Goal: Information Seeking & Learning: Find specific fact

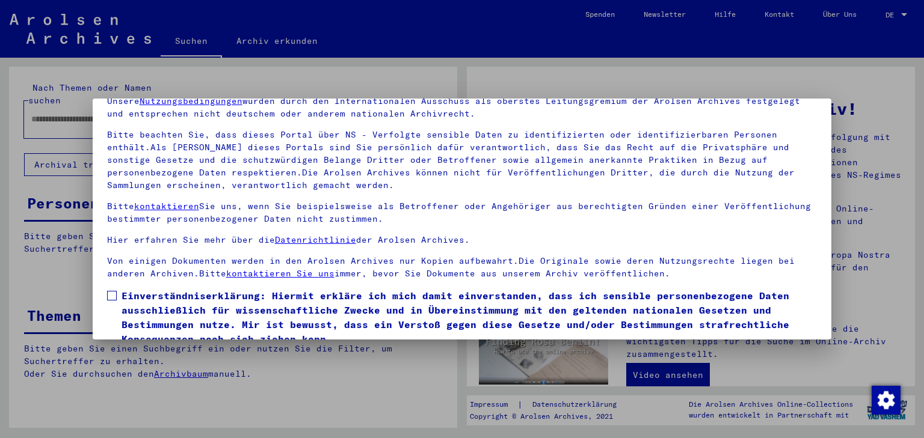
scroll to position [103, 0]
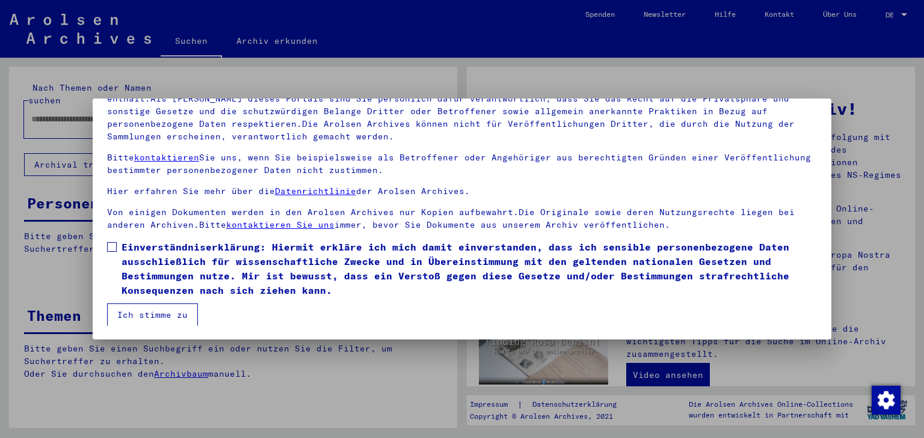
click at [138, 250] on span "Einverständniserklärung: Hiermit erkläre ich mich damit einverstanden, dass ich…" at bounding box center [469, 269] width 696 height 58
click at [147, 309] on button "Ich stimme zu" at bounding box center [152, 315] width 91 height 23
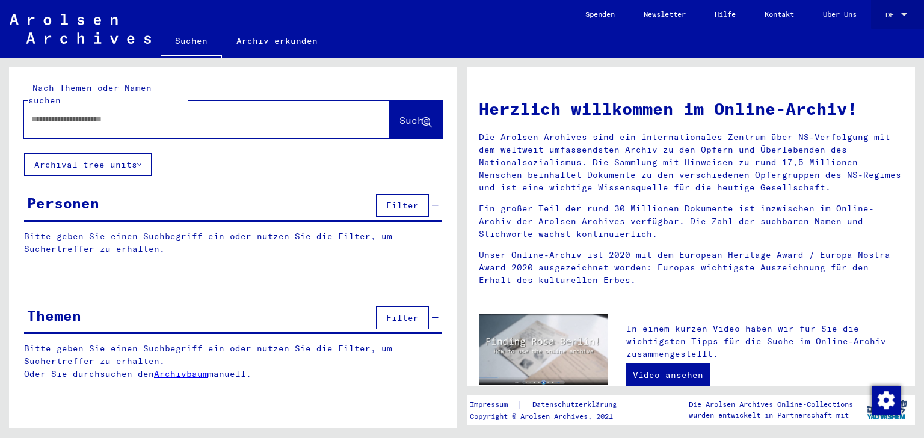
click at [901, 5] on div "DE DE" at bounding box center [897, 12] width 24 height 20
click at [877, 21] on span "English" at bounding box center [873, 21] width 29 height 9
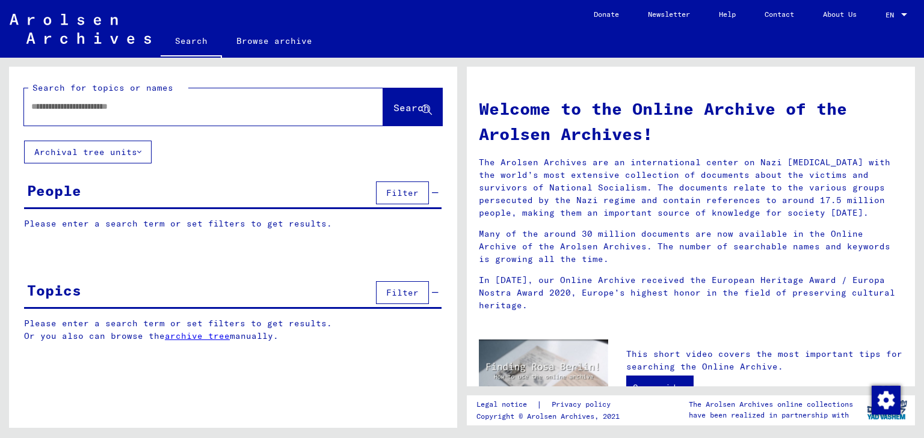
click at [137, 106] on input "text" at bounding box center [189, 106] width 316 height 13
type input "**********"
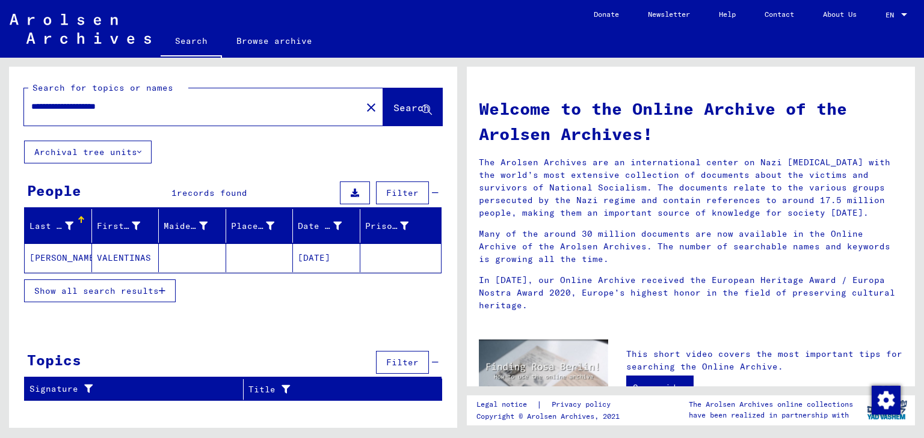
click at [311, 250] on mat-cell "[DATE]" at bounding box center [326, 258] width 67 height 29
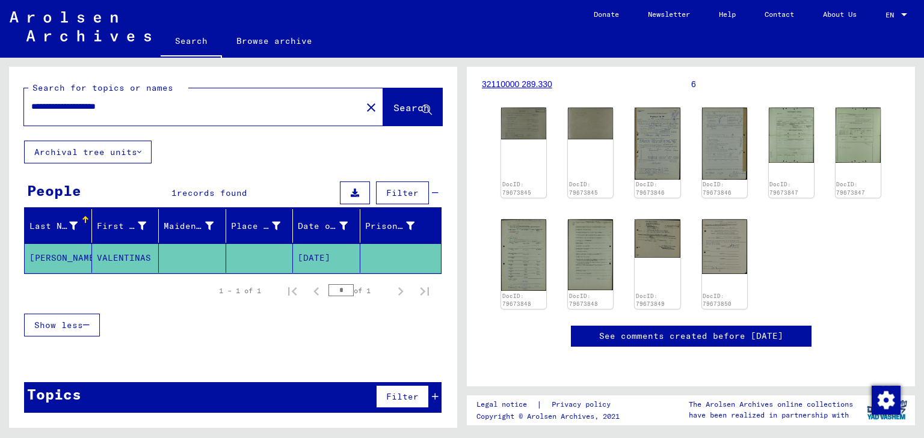
scroll to position [144, 0]
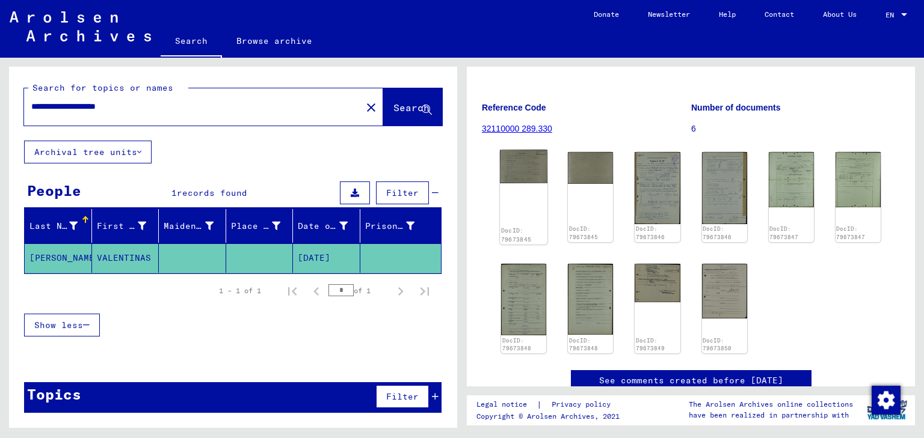
click at [524, 176] on img at bounding box center [524, 166] width 48 height 33
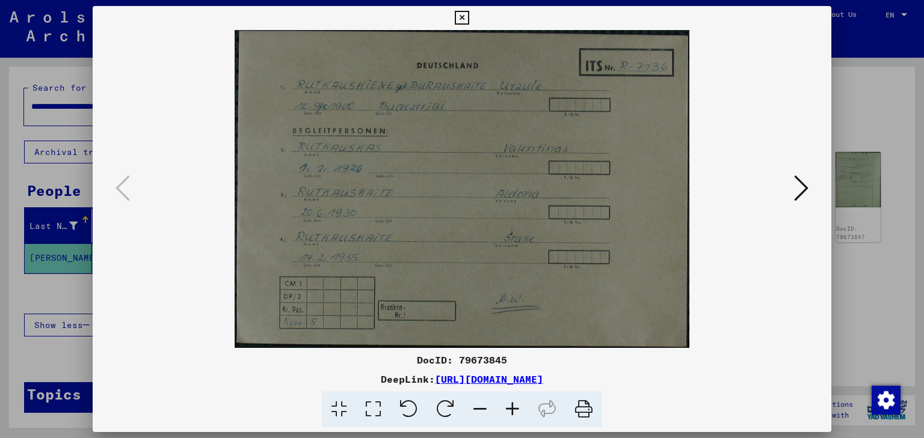
click at [805, 188] on icon at bounding box center [801, 188] width 14 height 29
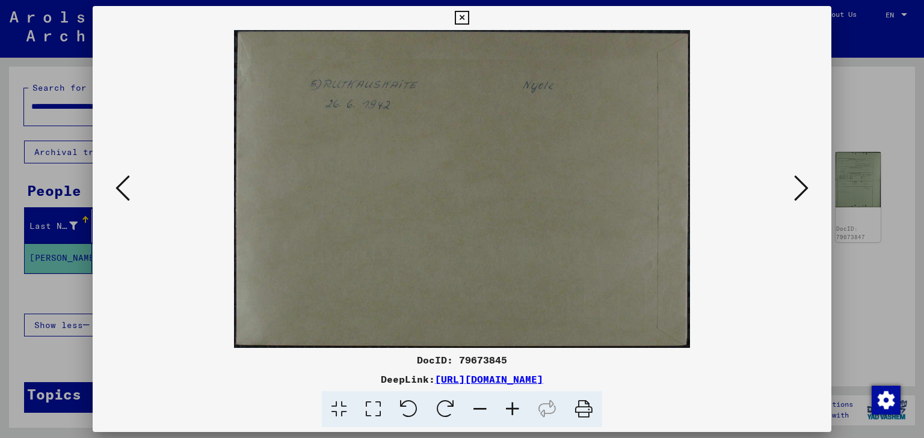
click at [805, 188] on icon at bounding box center [801, 188] width 14 height 29
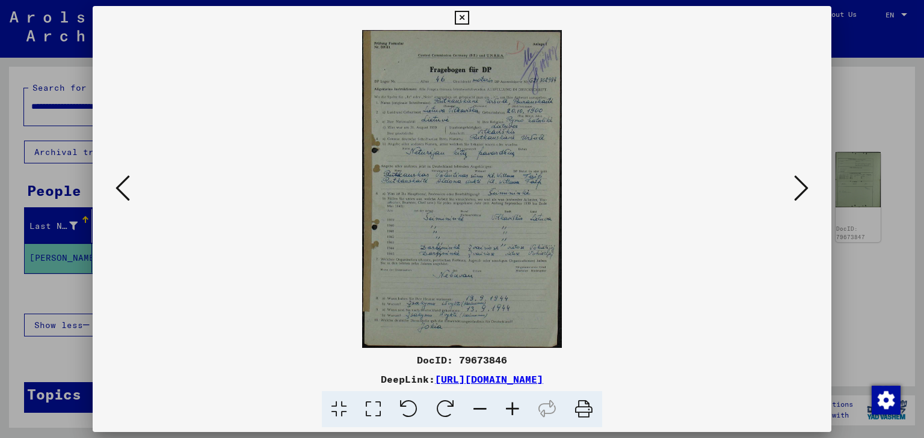
click at [511, 409] on icon at bounding box center [512, 410] width 32 height 37
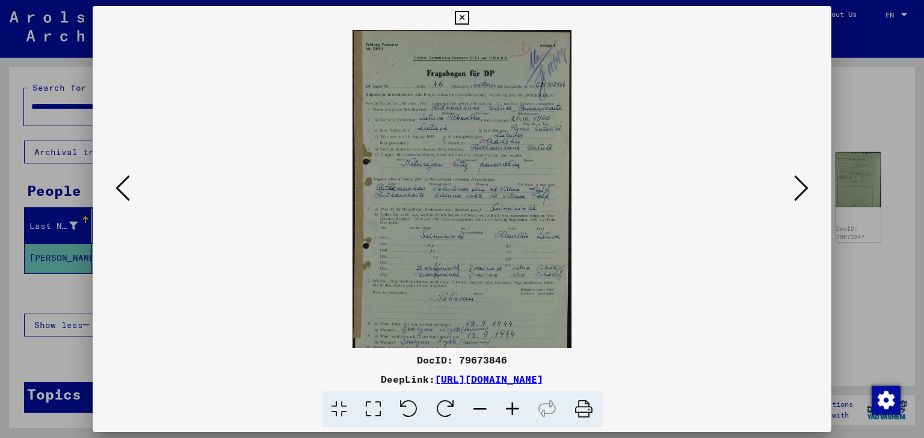
click at [511, 409] on icon at bounding box center [512, 410] width 32 height 37
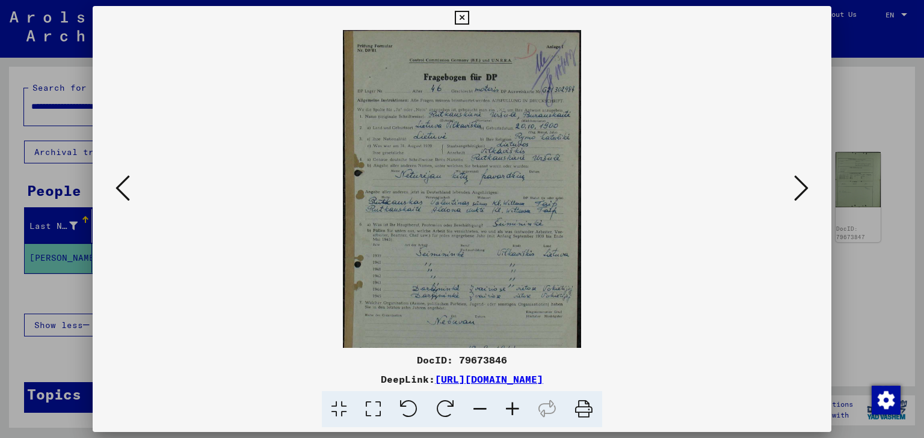
click at [511, 409] on icon at bounding box center [512, 410] width 32 height 37
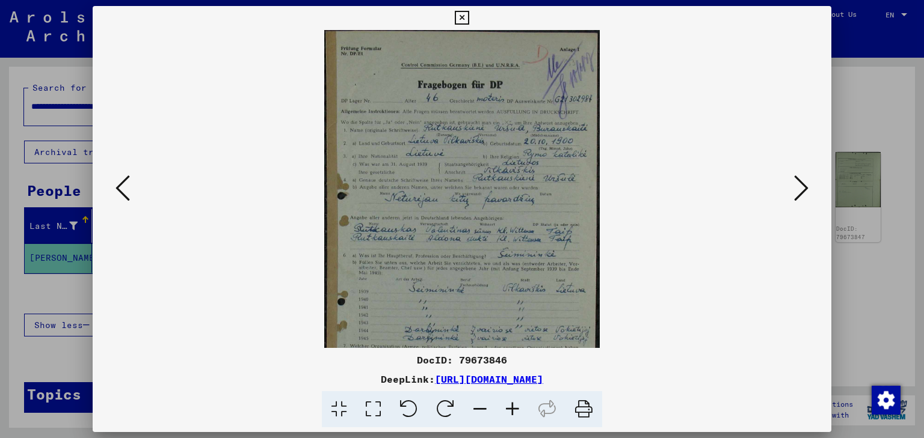
click at [511, 409] on icon at bounding box center [512, 410] width 32 height 37
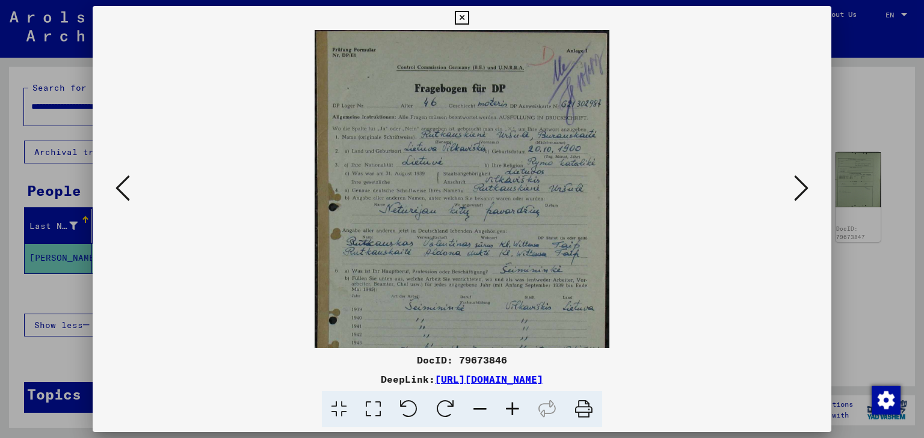
click at [511, 409] on icon at bounding box center [512, 410] width 32 height 37
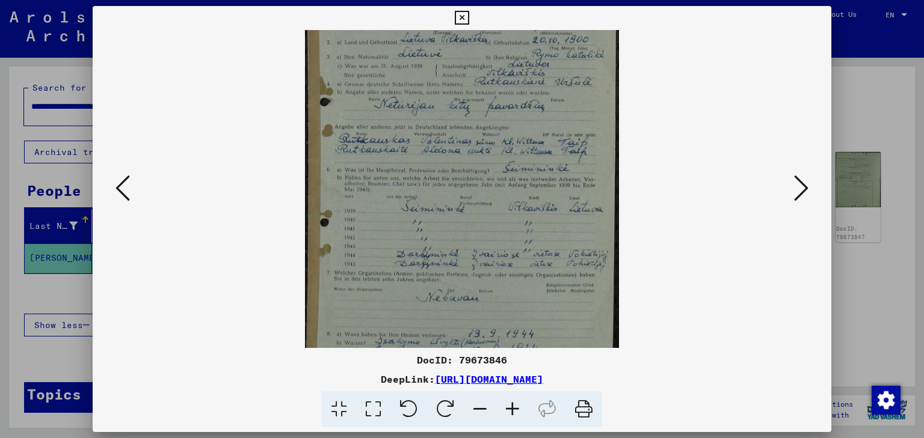
drag, startPoint x: 505, startPoint y: 295, endPoint x: 505, endPoint y: 179, distance: 116.1
click at [505, 179] on img at bounding box center [461, 162] width 313 height 499
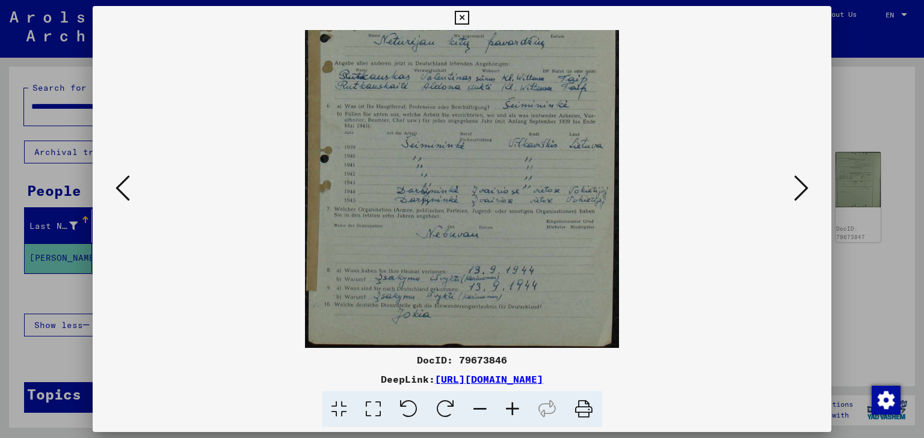
scroll to position [178, 0]
drag, startPoint x: 500, startPoint y: 271, endPoint x: 494, endPoint y: 200, distance: 71.9
click at [494, 200] on img at bounding box center [461, 101] width 313 height 499
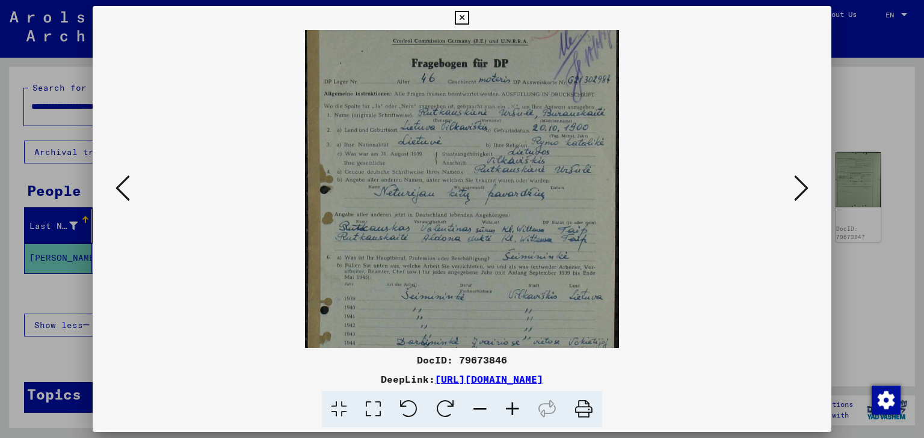
scroll to position [0, 0]
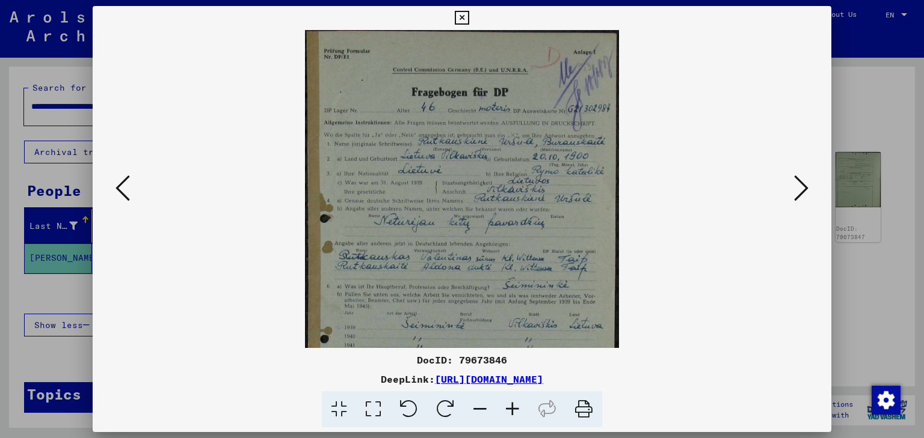
drag, startPoint x: 521, startPoint y: 118, endPoint x: 524, endPoint y: 309, distance: 191.3
click at [524, 309] on img at bounding box center [461, 279] width 313 height 499
drag, startPoint x: 579, startPoint y: 407, endPoint x: 701, endPoint y: 378, distance: 125.6
click at [579, 407] on icon at bounding box center [583, 410] width 37 height 37
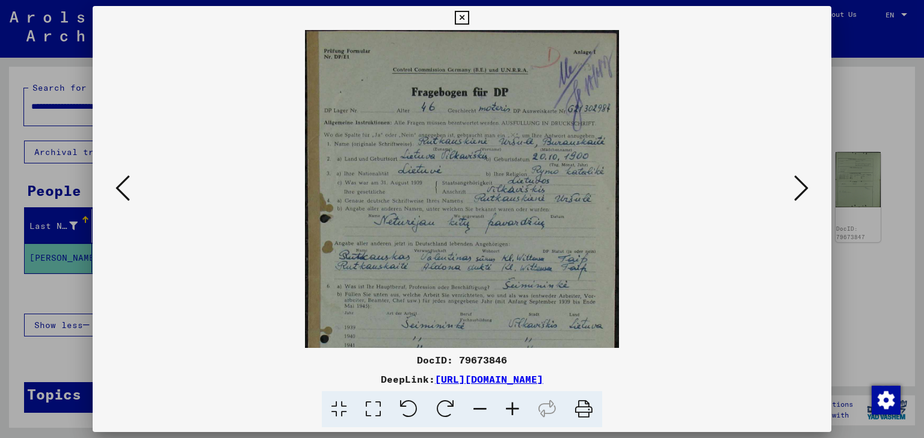
click at [115, 201] on icon at bounding box center [122, 188] width 14 height 29
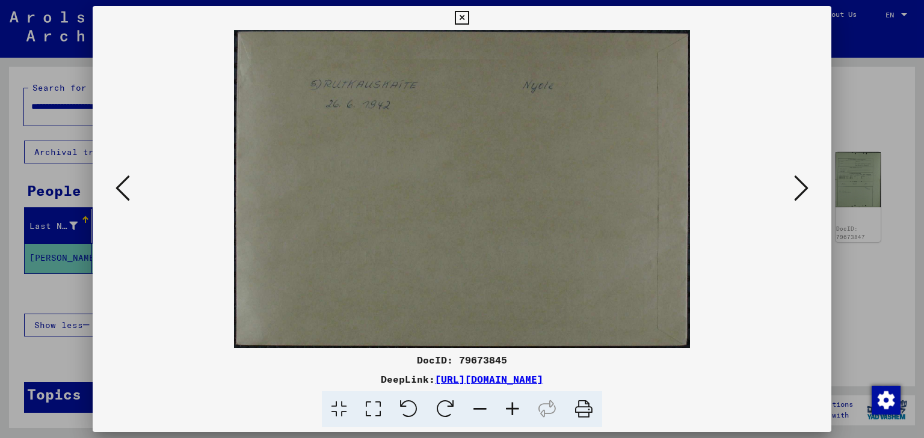
click at [120, 188] on icon at bounding box center [122, 188] width 14 height 29
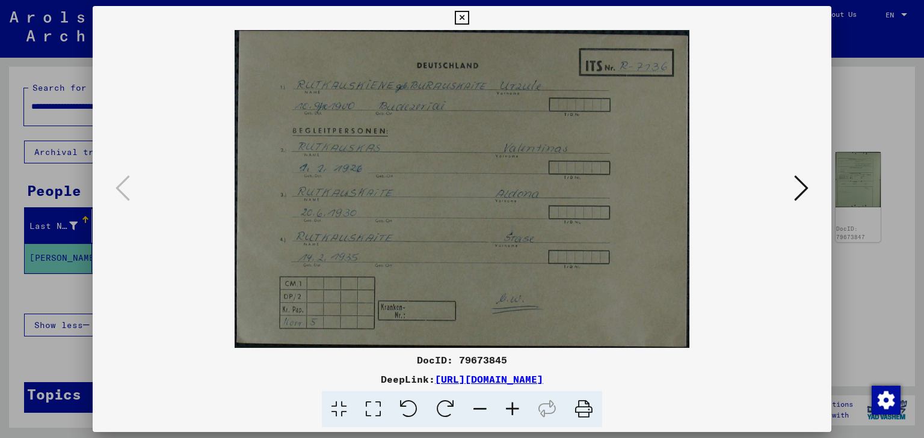
click at [585, 411] on icon at bounding box center [583, 410] width 37 height 37
click at [803, 194] on icon at bounding box center [801, 188] width 14 height 29
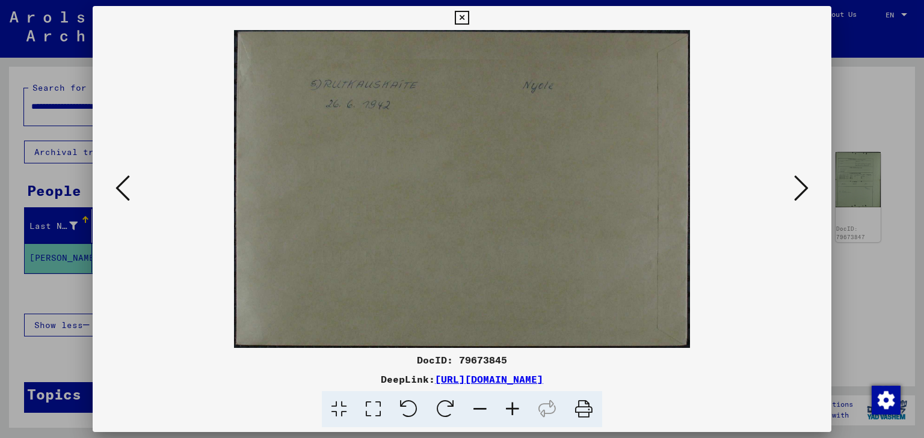
click at [803, 194] on icon at bounding box center [801, 188] width 14 height 29
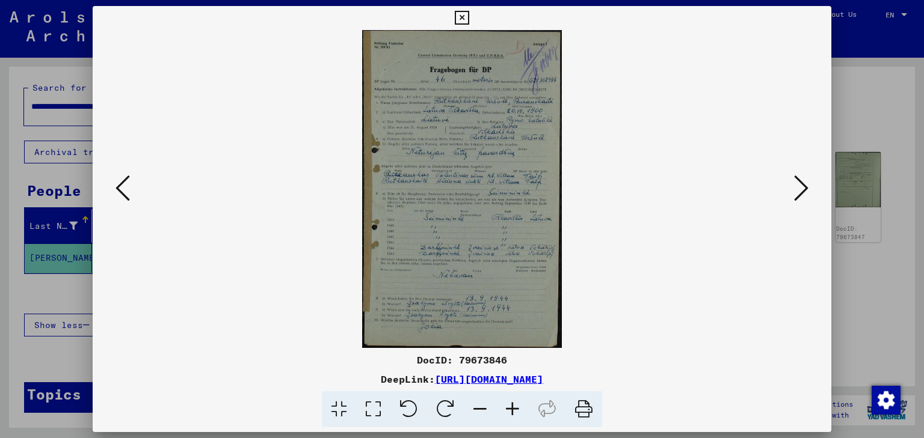
click at [803, 194] on icon at bounding box center [801, 188] width 14 height 29
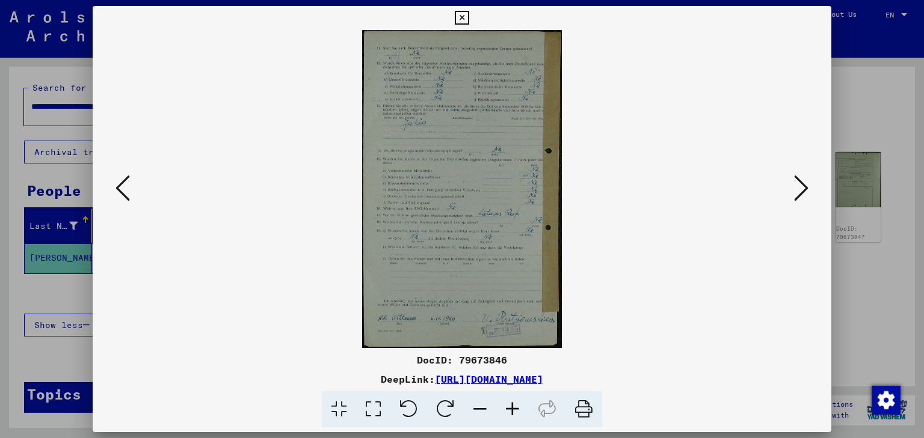
click at [592, 408] on icon at bounding box center [583, 410] width 37 height 37
click at [798, 190] on icon at bounding box center [801, 188] width 14 height 29
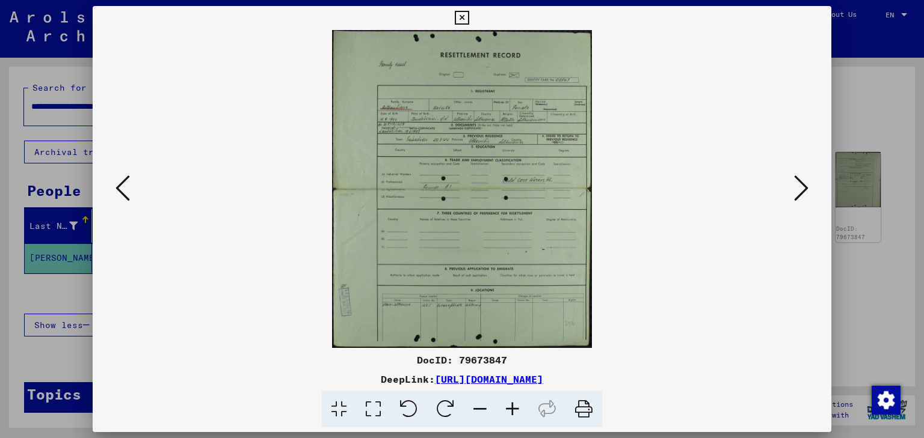
click at [509, 407] on icon at bounding box center [512, 410] width 32 height 37
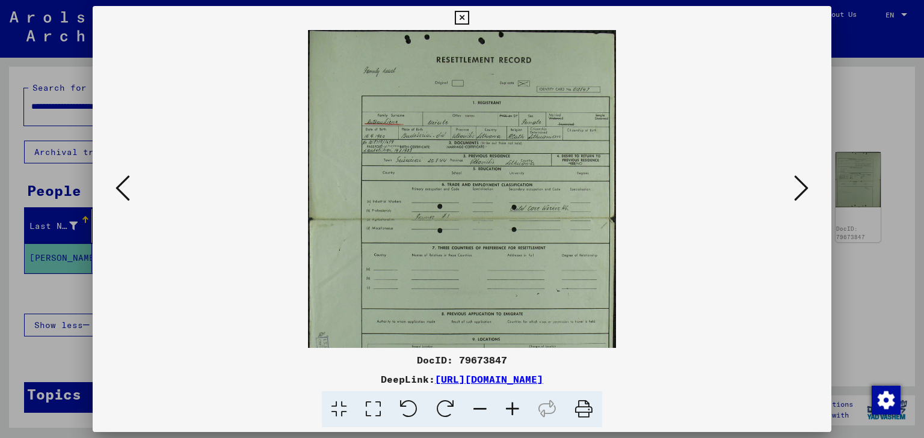
click at [509, 407] on icon at bounding box center [512, 410] width 32 height 37
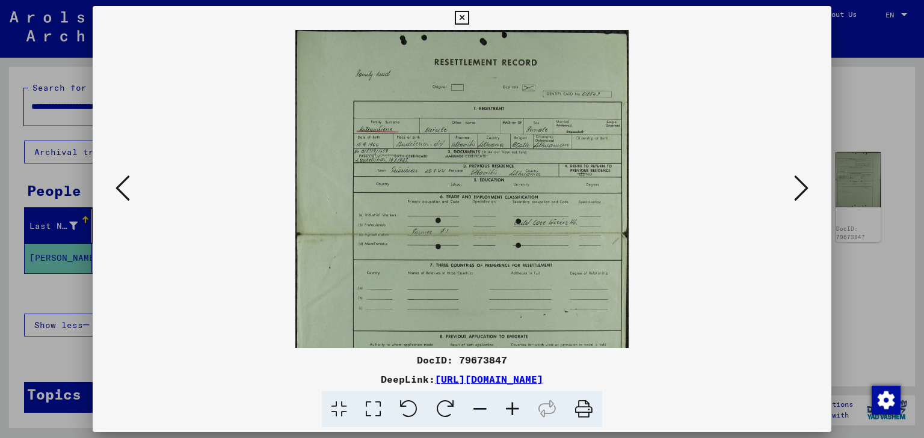
click at [509, 407] on icon at bounding box center [512, 410] width 32 height 37
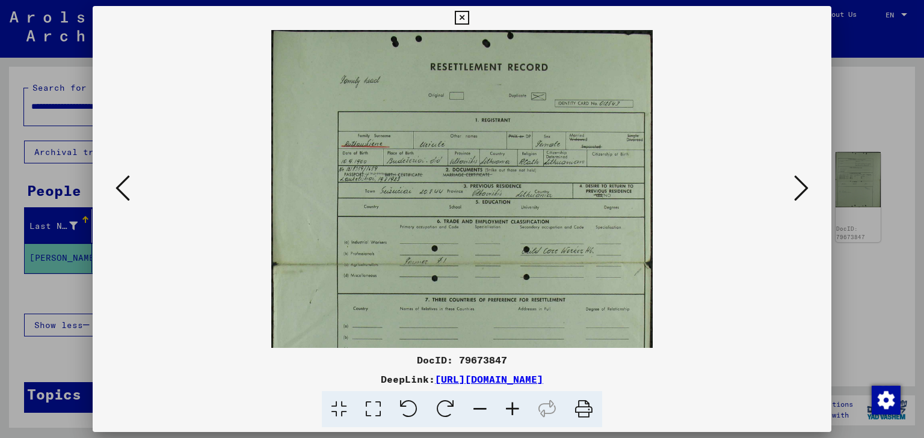
click at [509, 407] on icon at bounding box center [512, 410] width 32 height 37
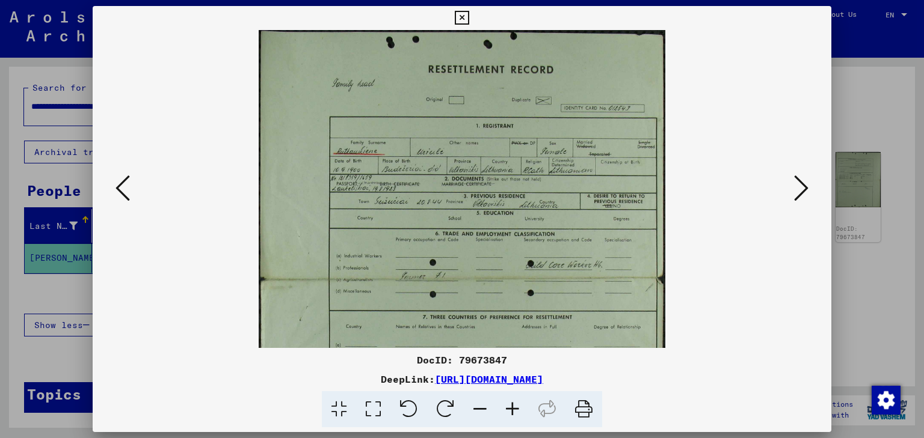
click at [509, 407] on icon at bounding box center [512, 410] width 32 height 37
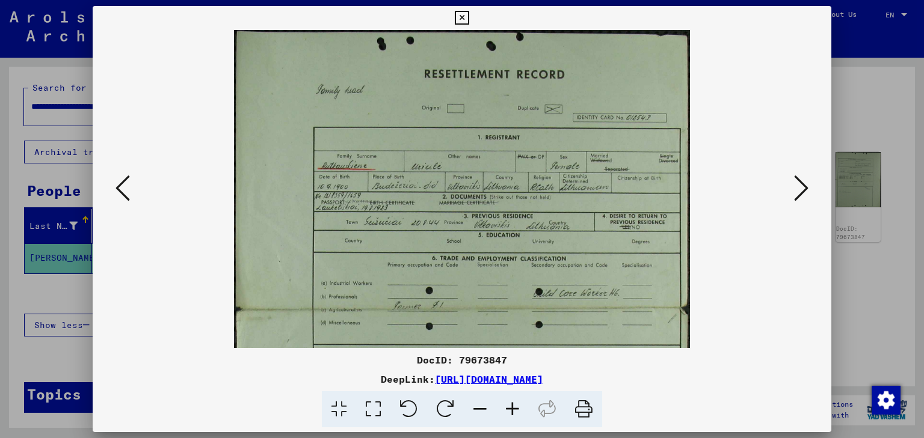
click at [509, 407] on icon at bounding box center [512, 410] width 32 height 37
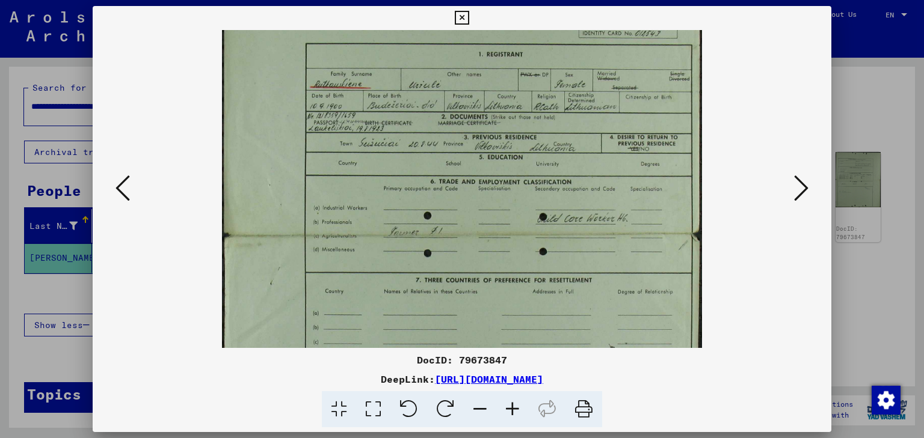
scroll to position [90, 0]
drag, startPoint x: 584, startPoint y: 287, endPoint x: 581, endPoint y: 198, distance: 89.1
click at [581, 198] on img at bounding box center [462, 234] width 480 height 589
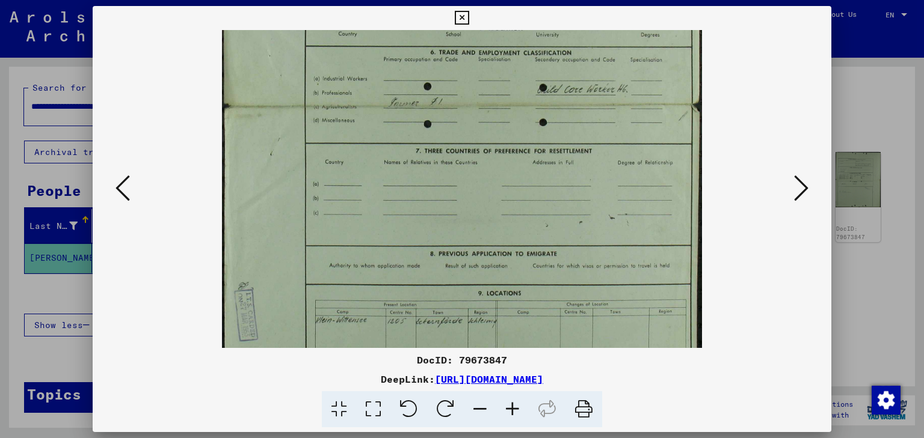
drag, startPoint x: 568, startPoint y: 301, endPoint x: 557, endPoint y: 173, distance: 128.0
click at [557, 173] on img at bounding box center [462, 106] width 480 height 589
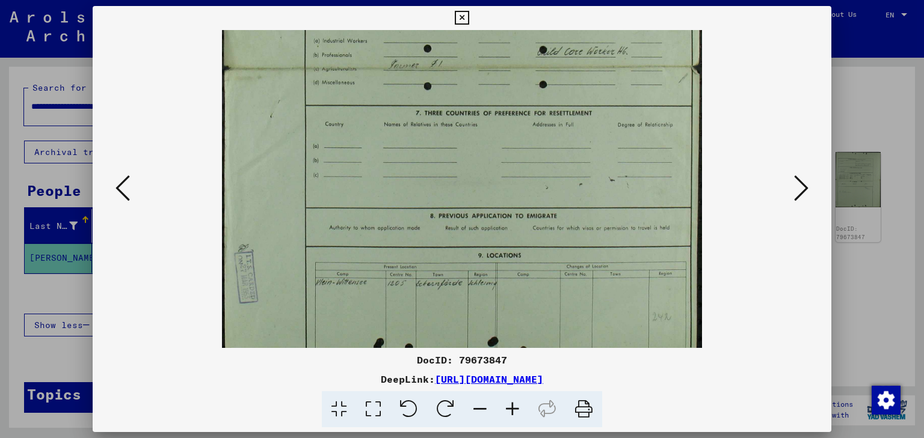
scroll to position [271, 0]
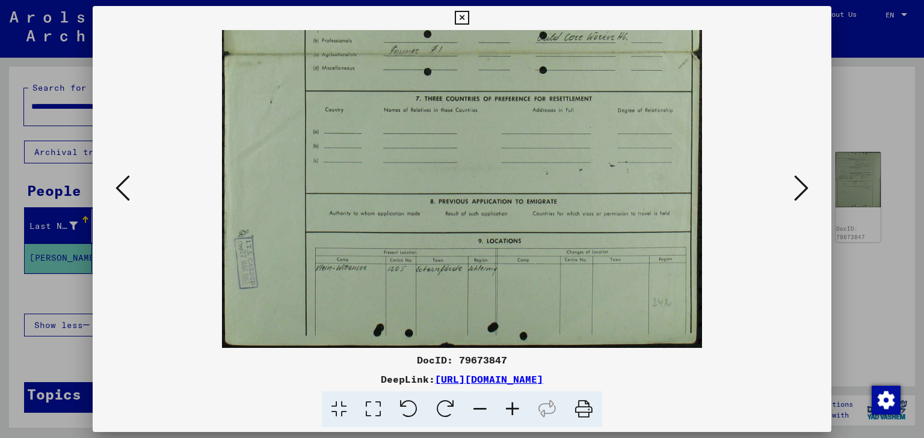
drag, startPoint x: 571, startPoint y: 298, endPoint x: 570, endPoint y: 195, distance: 102.9
click at [570, 195] on img at bounding box center [462, 53] width 480 height 589
drag, startPoint x: 588, startPoint y: 414, endPoint x: 708, endPoint y: 378, distance: 126.3
click at [588, 414] on icon at bounding box center [583, 410] width 37 height 37
click at [802, 190] on icon at bounding box center [801, 188] width 14 height 29
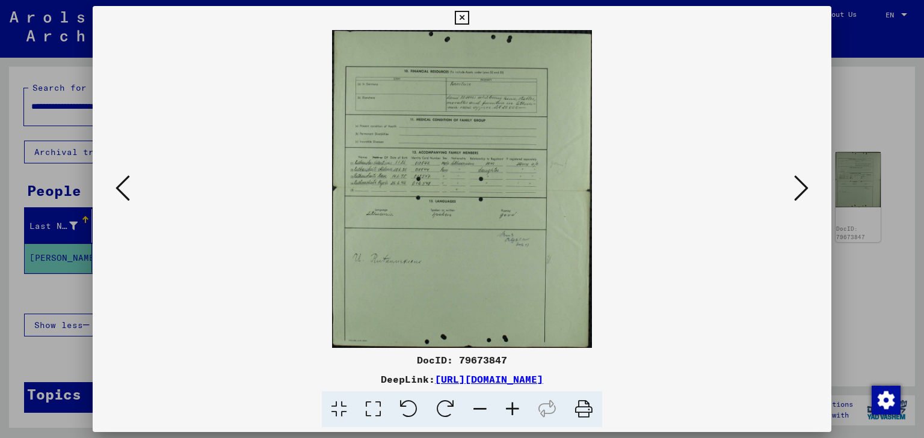
scroll to position [0, 0]
click at [586, 414] on icon at bounding box center [583, 410] width 37 height 37
click at [508, 409] on icon at bounding box center [512, 410] width 32 height 37
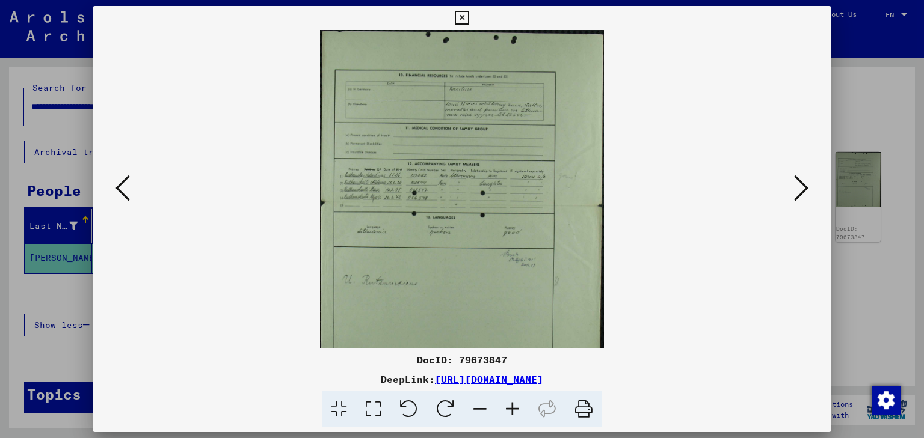
click at [508, 409] on icon at bounding box center [512, 410] width 32 height 37
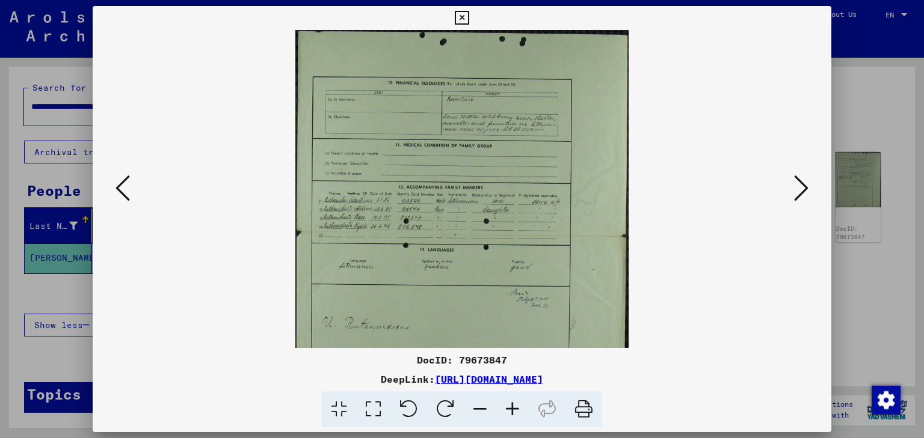
click at [511, 416] on icon at bounding box center [512, 410] width 32 height 37
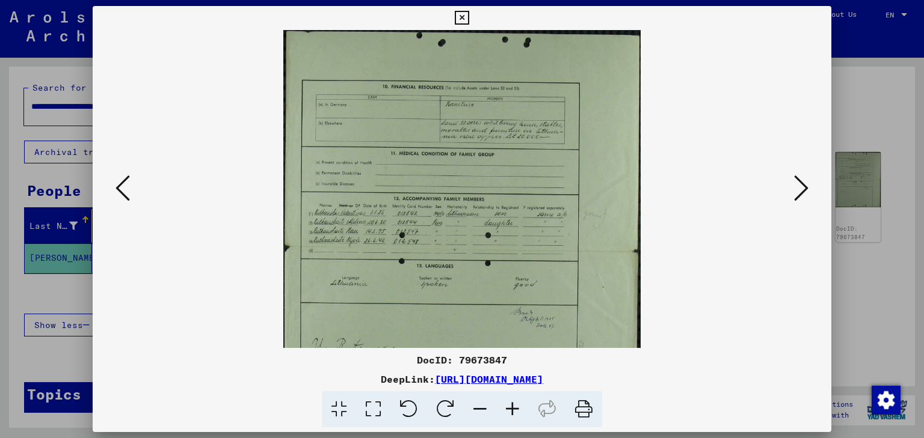
click at [511, 416] on icon at bounding box center [512, 410] width 32 height 37
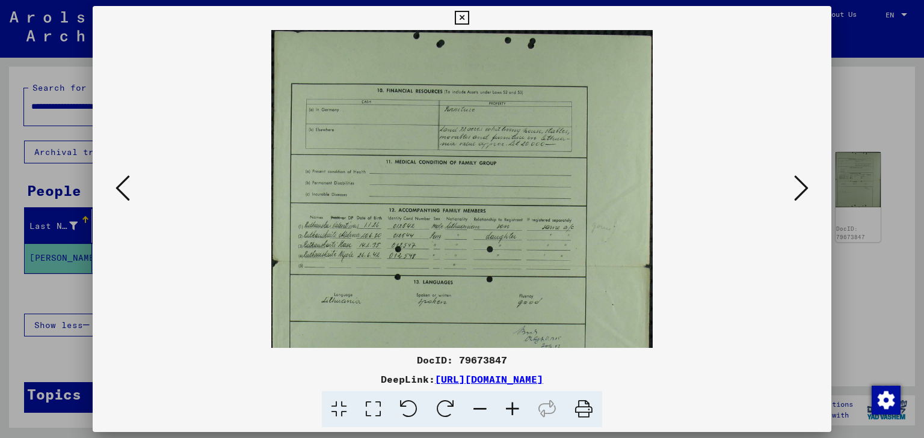
click at [511, 416] on icon at bounding box center [512, 410] width 32 height 37
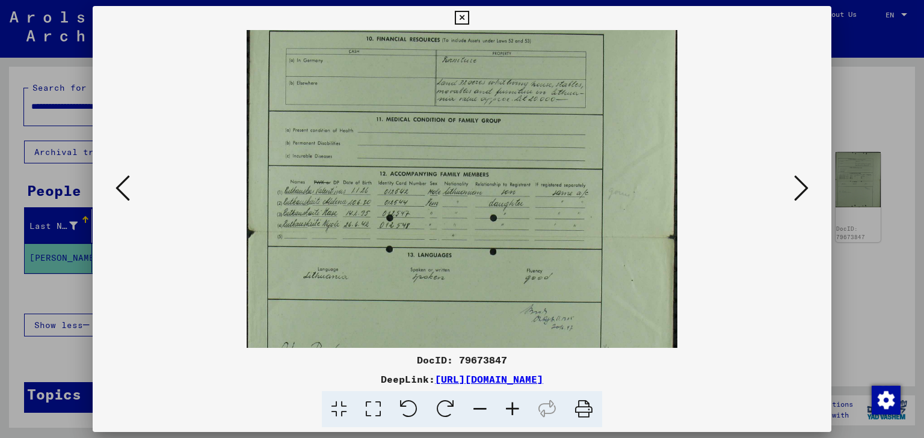
scroll to position [69, 0]
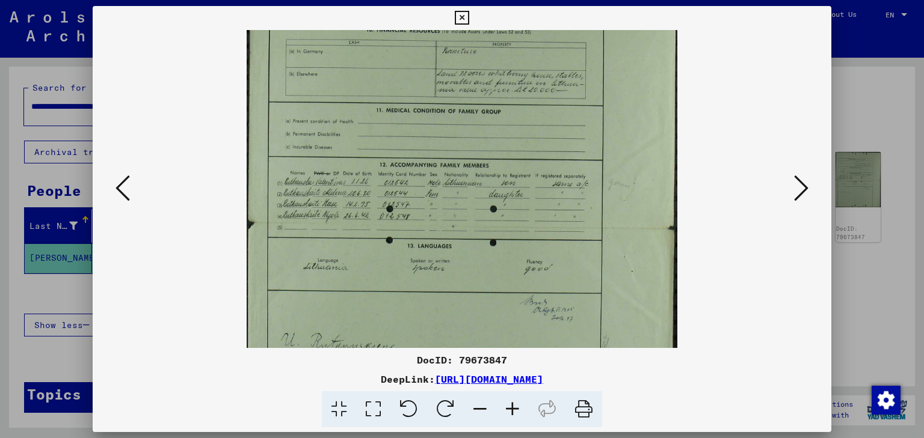
drag, startPoint x: 435, startPoint y: 268, endPoint x: 438, endPoint y: 224, distance: 44.6
click at [441, 226] on img at bounding box center [462, 226] width 431 height 529
click at [511, 411] on icon at bounding box center [512, 410] width 32 height 37
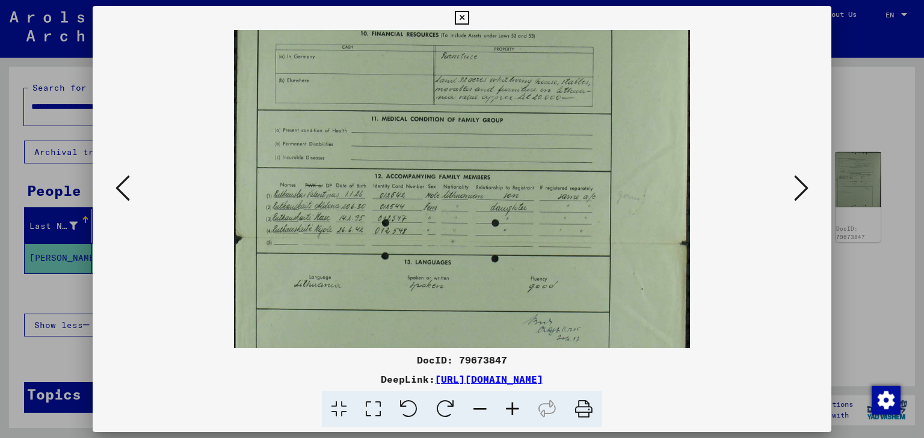
click at [511, 411] on icon at bounding box center [512, 410] width 32 height 37
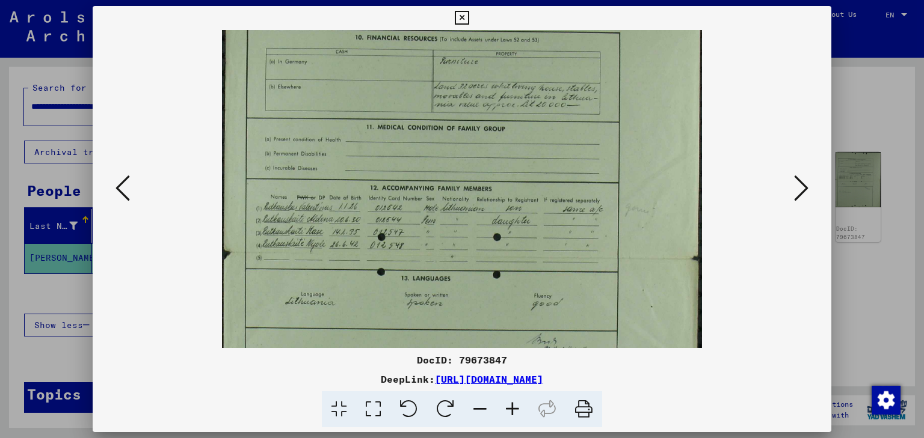
click at [511, 411] on icon at bounding box center [512, 410] width 32 height 37
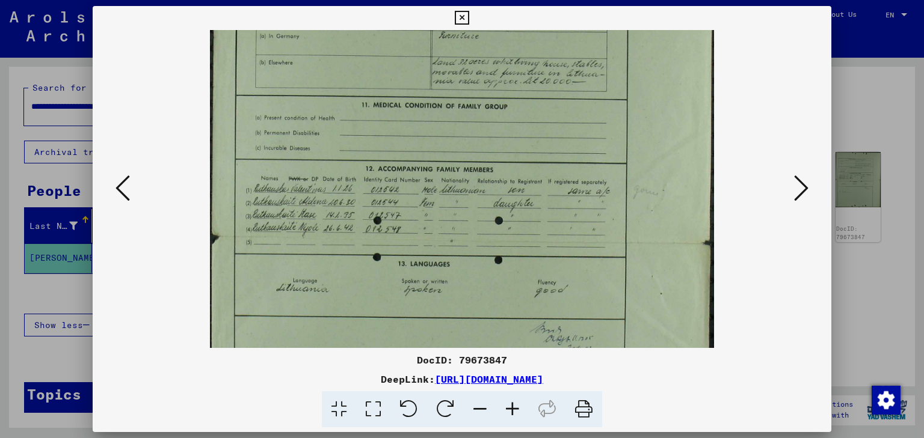
drag, startPoint x: 347, startPoint y: 269, endPoint x: 348, endPoint y: 238, distance: 31.3
click at [348, 238] on img at bounding box center [462, 240] width 505 height 619
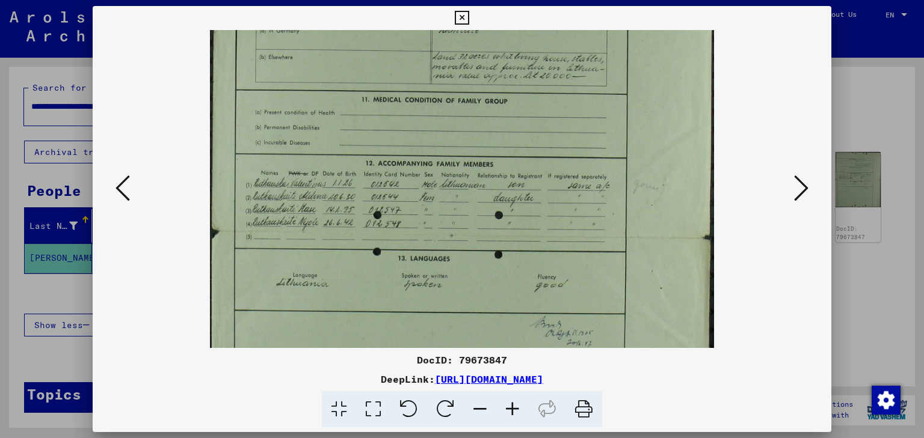
drag, startPoint x: 581, startPoint y: 409, endPoint x: 704, endPoint y: 377, distance: 127.3
click at [581, 409] on icon at bounding box center [583, 410] width 37 height 37
click at [799, 191] on icon at bounding box center [801, 188] width 14 height 29
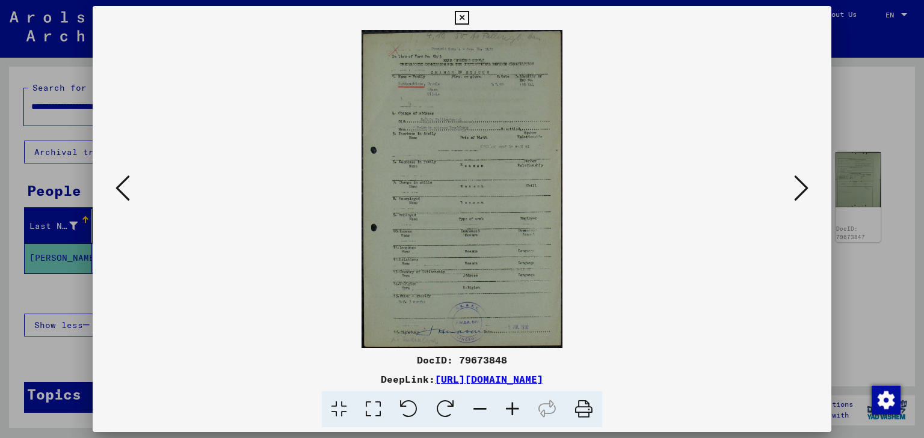
scroll to position [0, 0]
click at [800, 190] on icon at bounding box center [801, 188] width 14 height 29
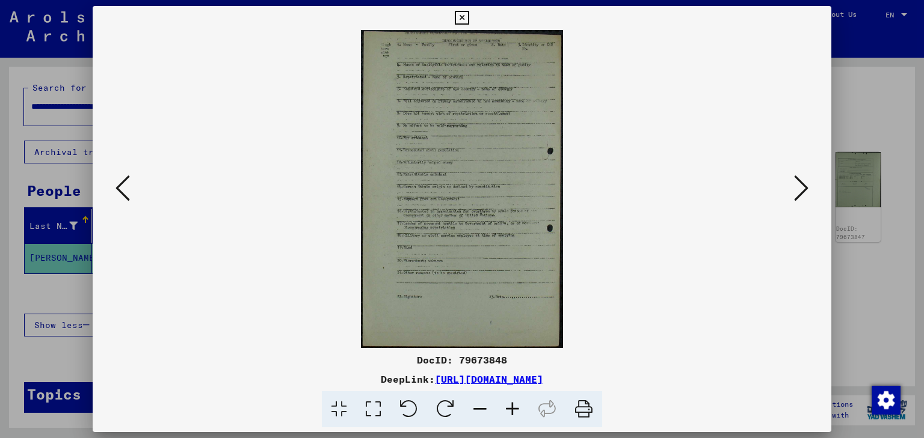
click at [800, 190] on icon at bounding box center [801, 188] width 14 height 29
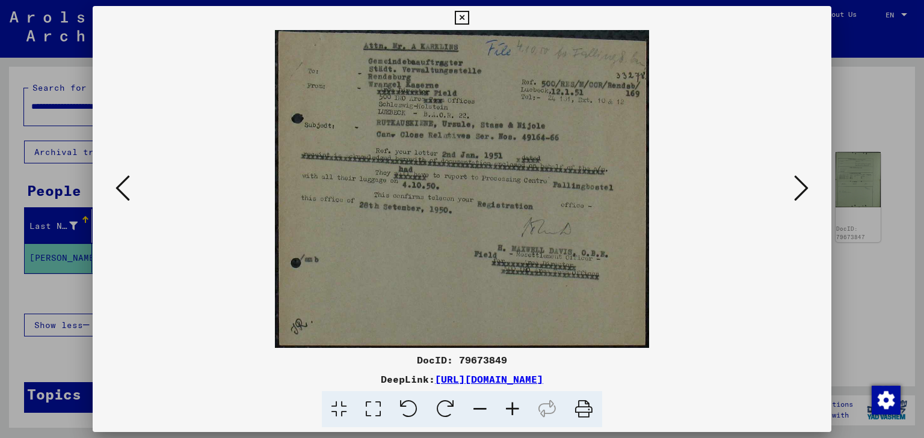
click at [800, 190] on icon at bounding box center [801, 188] width 14 height 29
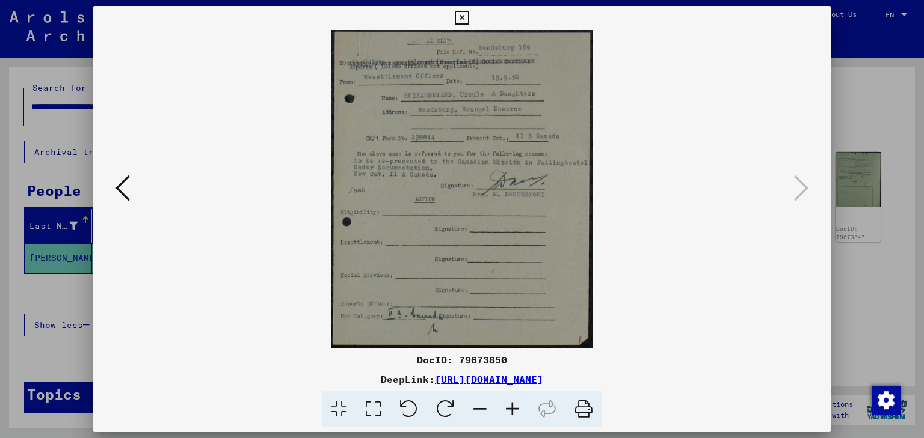
click at [462, 16] on icon at bounding box center [462, 18] width 14 height 14
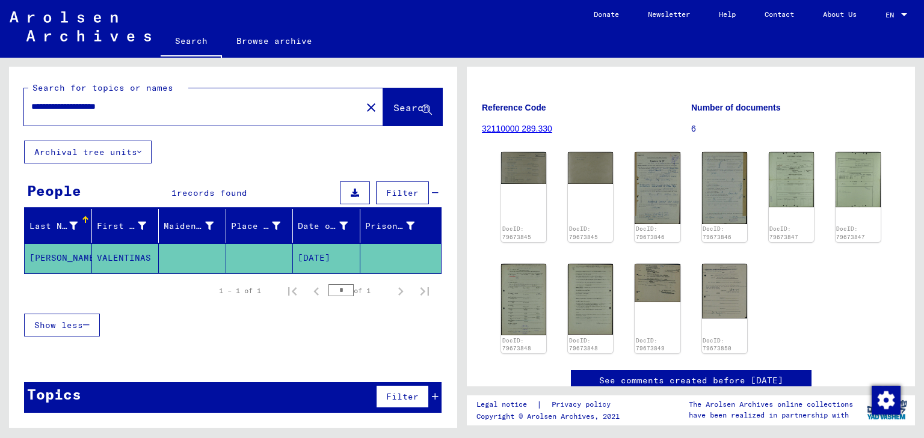
click at [70, 104] on input "**********" at bounding box center [192, 106] width 323 height 13
click at [834, 185] on img at bounding box center [858, 179] width 48 height 58
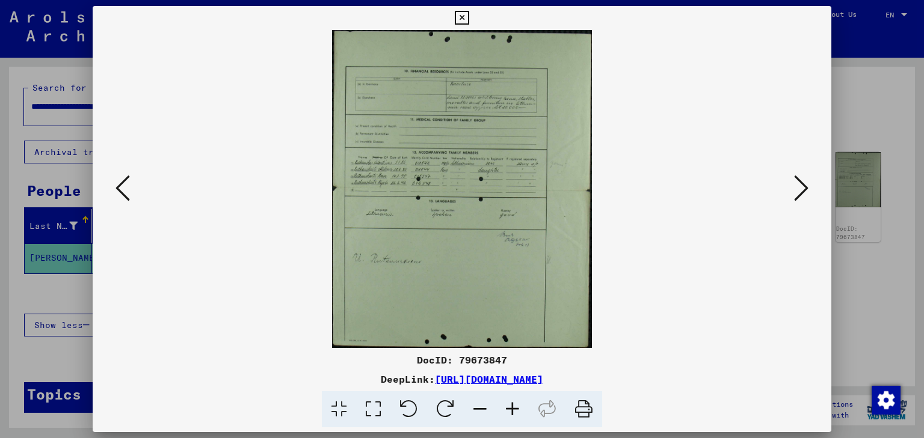
click at [512, 412] on icon at bounding box center [512, 410] width 32 height 37
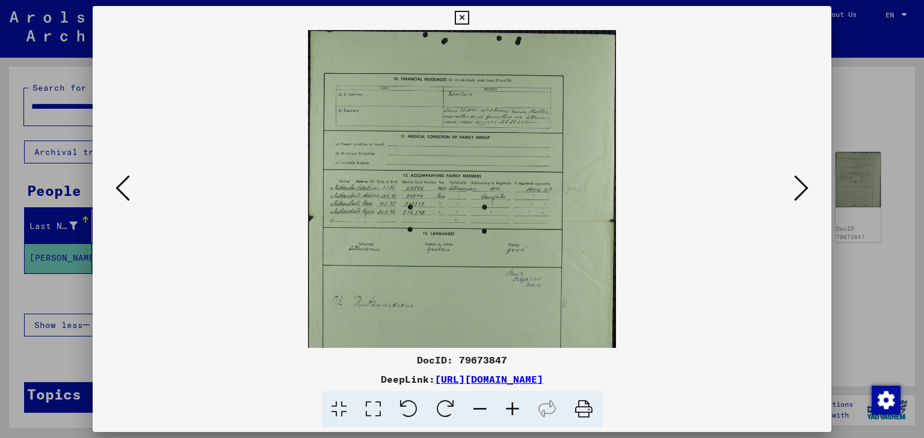
click at [512, 412] on icon at bounding box center [512, 410] width 32 height 37
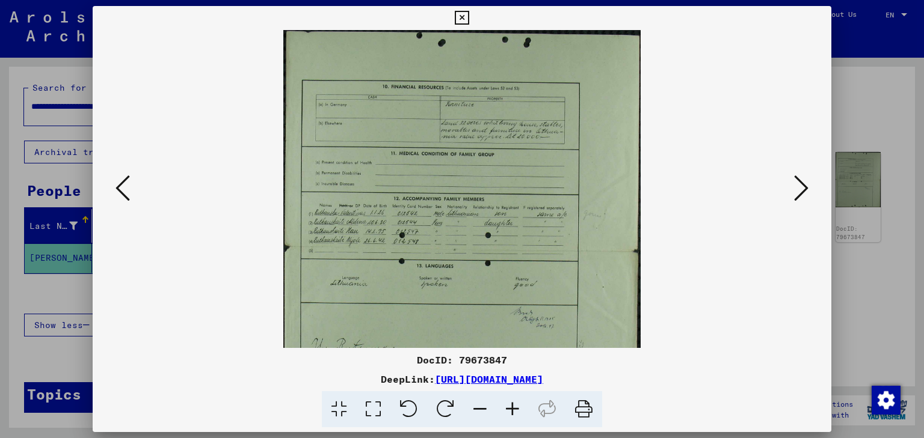
click at [512, 412] on icon at bounding box center [512, 410] width 32 height 37
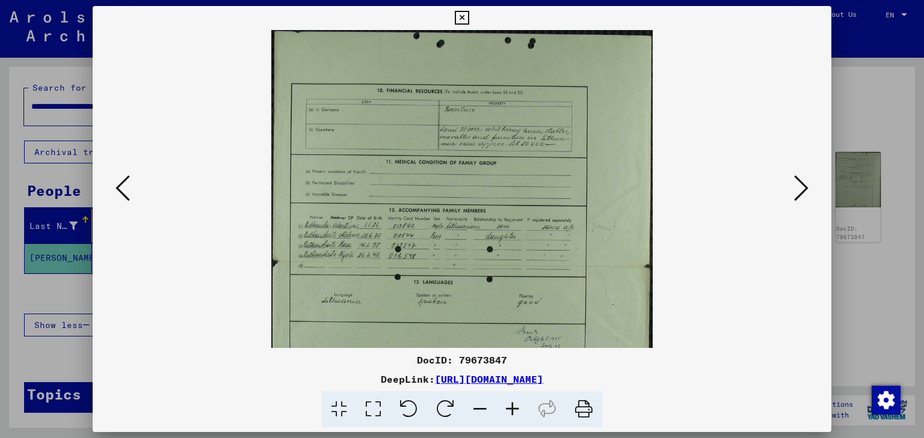
click at [512, 412] on icon at bounding box center [512, 410] width 32 height 37
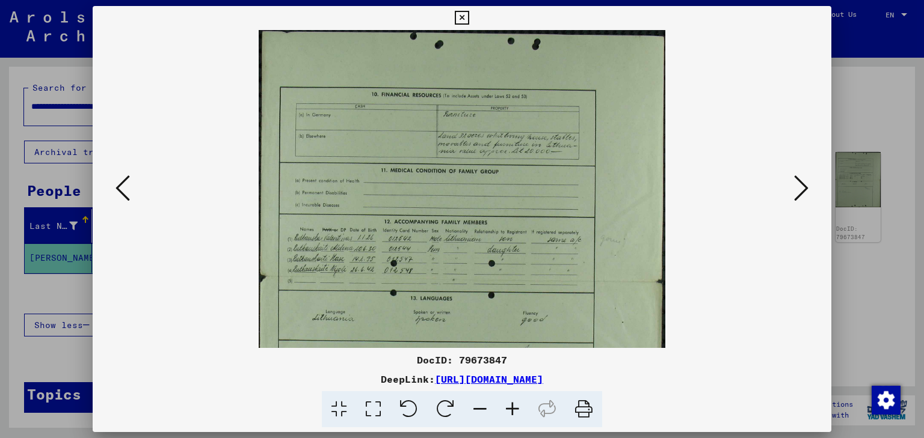
click at [119, 195] on icon at bounding box center [122, 188] width 14 height 29
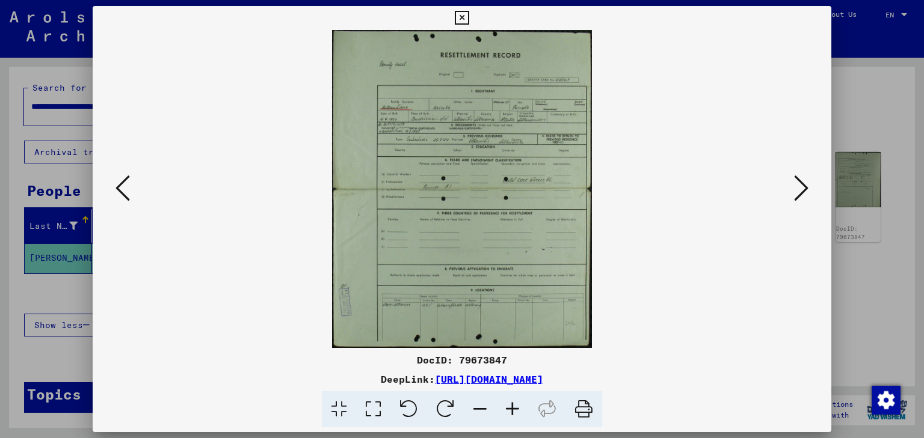
click at [515, 410] on icon at bounding box center [512, 410] width 32 height 37
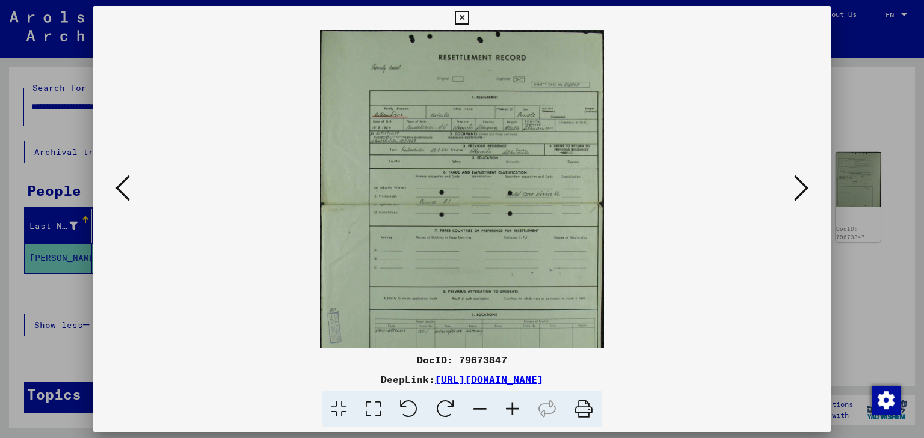
click at [515, 410] on icon at bounding box center [512, 410] width 32 height 37
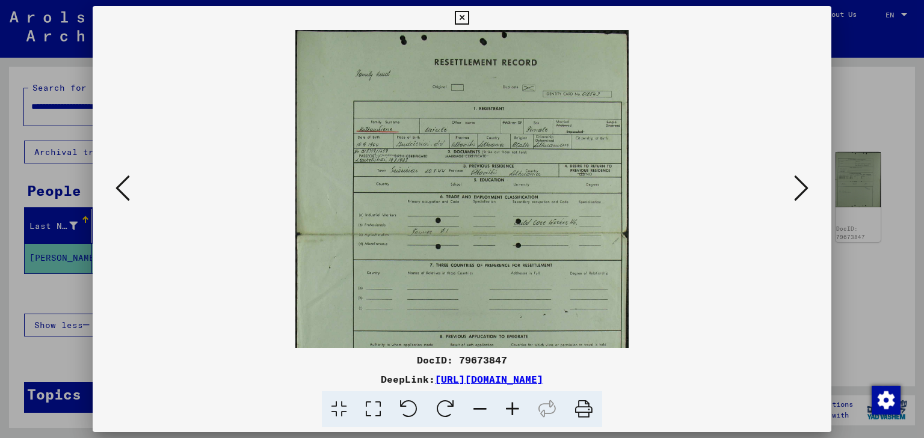
click at [515, 410] on icon at bounding box center [512, 410] width 32 height 37
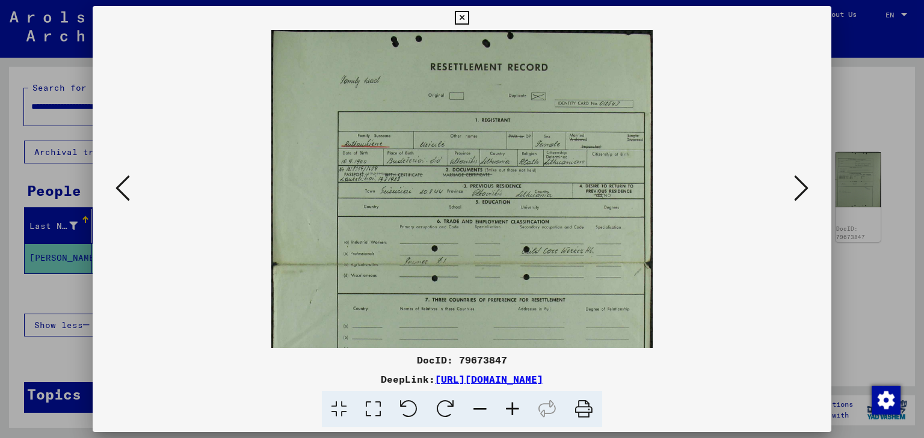
click at [515, 410] on icon at bounding box center [512, 410] width 32 height 37
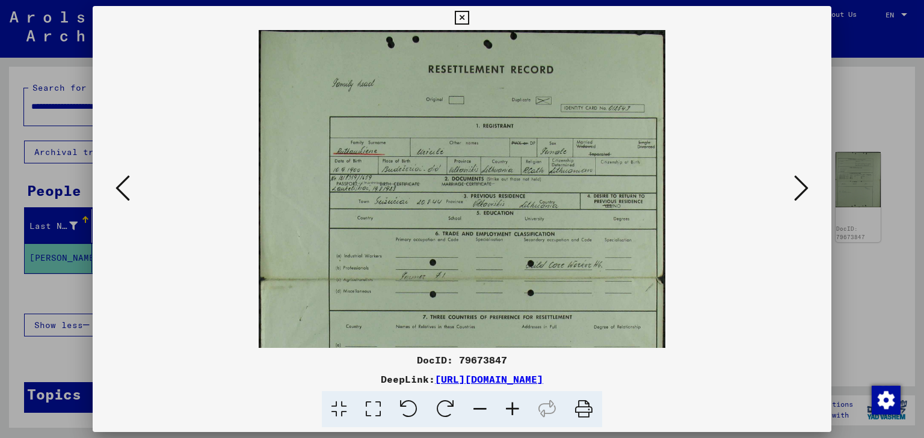
click at [515, 410] on icon at bounding box center [512, 410] width 32 height 37
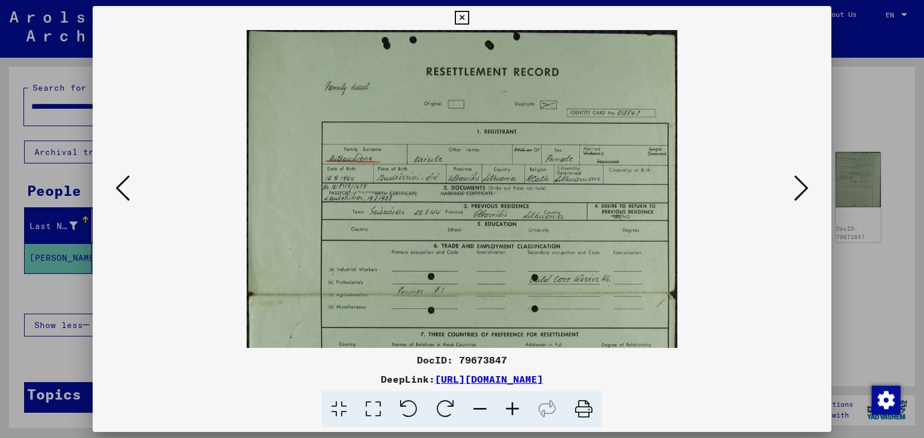
click at [805, 197] on icon at bounding box center [801, 188] width 14 height 29
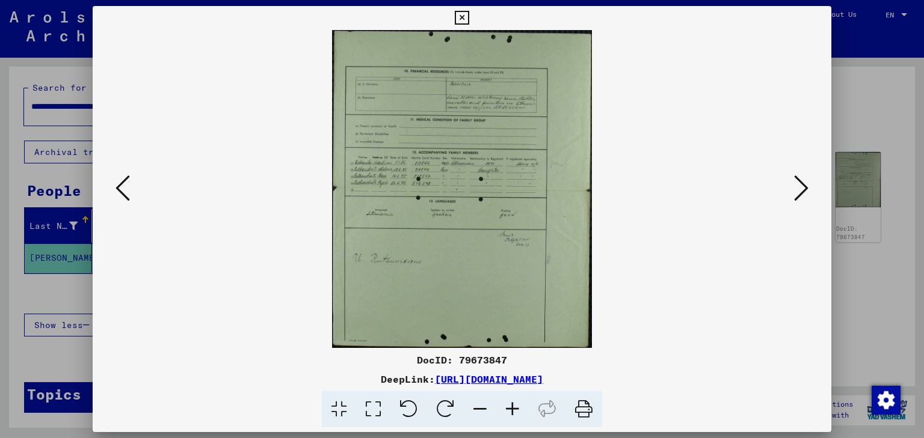
click at [800, 186] on icon at bounding box center [801, 188] width 14 height 29
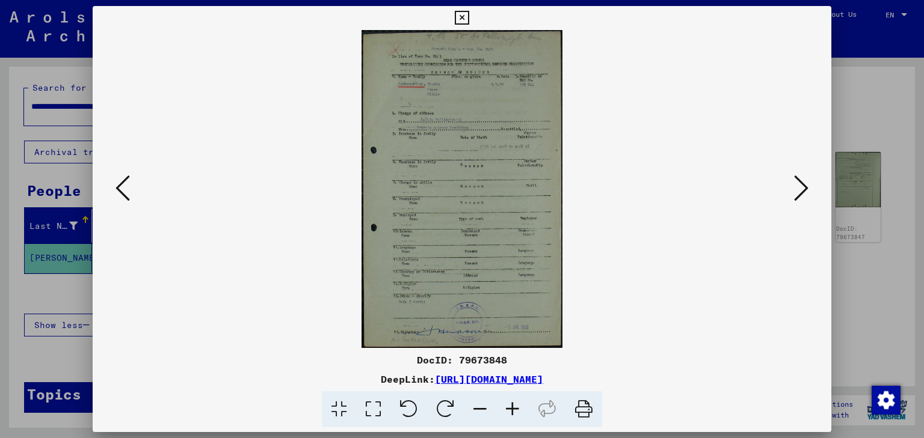
click at [511, 401] on icon at bounding box center [512, 410] width 32 height 37
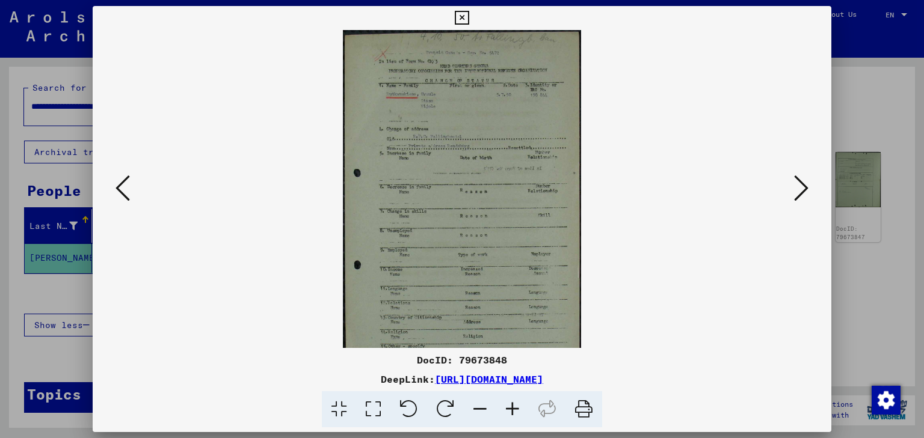
click at [511, 401] on icon at bounding box center [512, 410] width 32 height 37
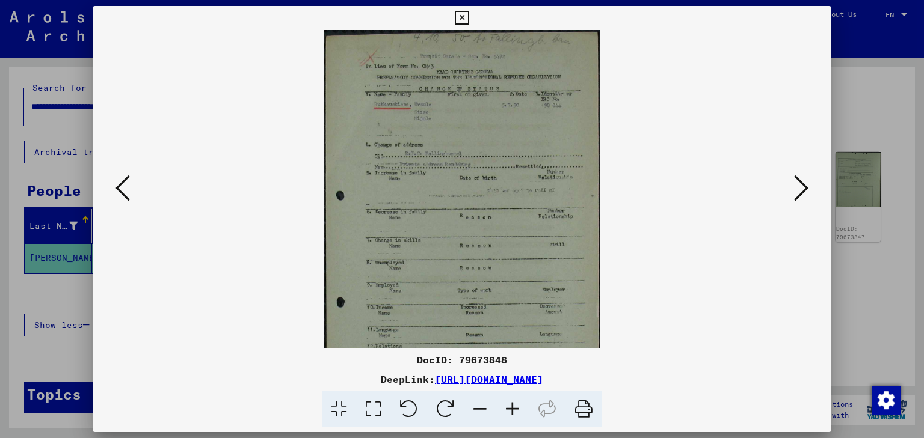
click at [511, 401] on icon at bounding box center [512, 410] width 32 height 37
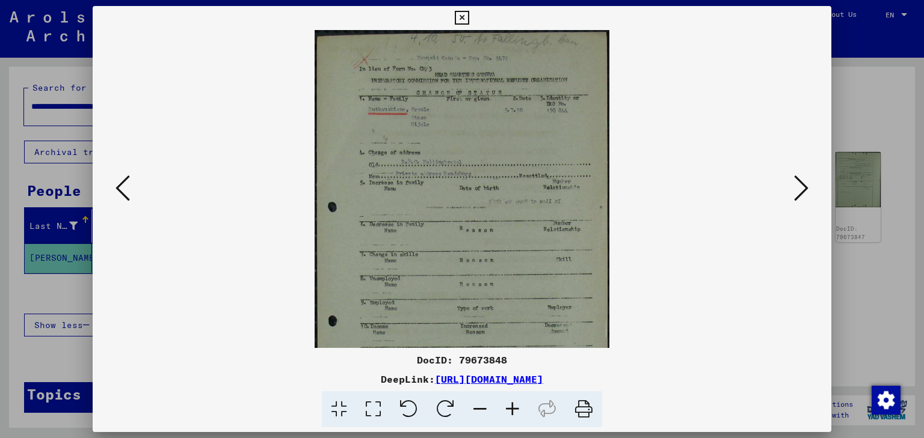
click at [511, 401] on icon at bounding box center [512, 410] width 32 height 37
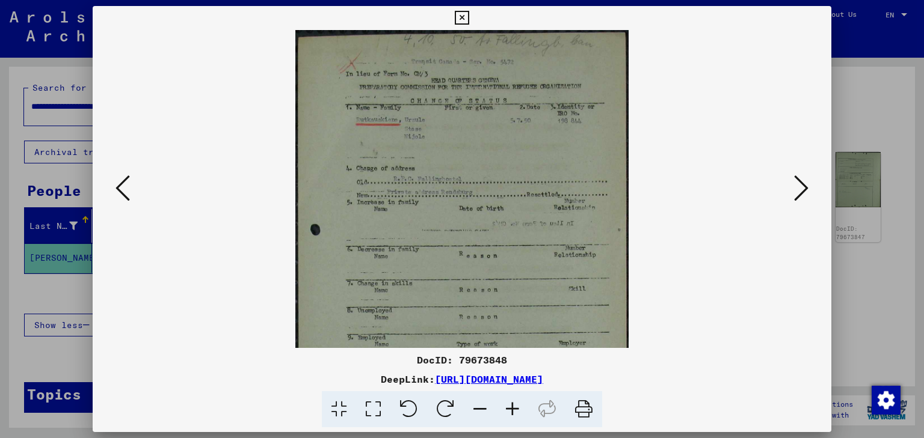
click at [511, 401] on icon at bounding box center [512, 410] width 32 height 37
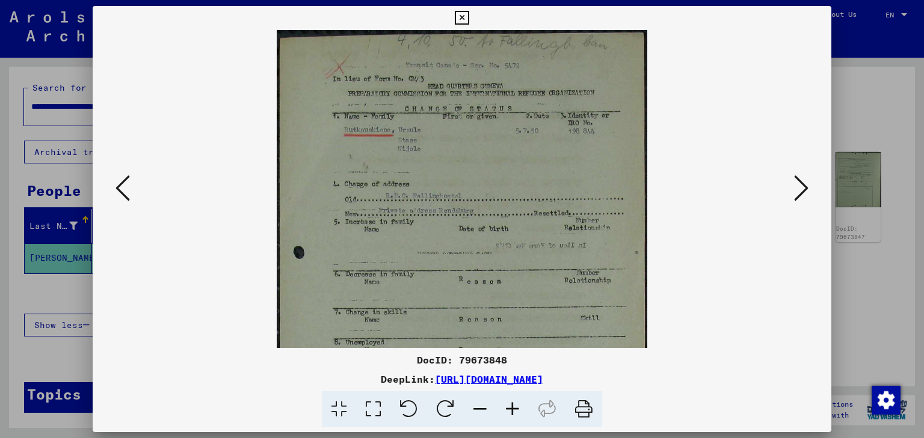
click at [511, 401] on icon at bounding box center [512, 410] width 32 height 37
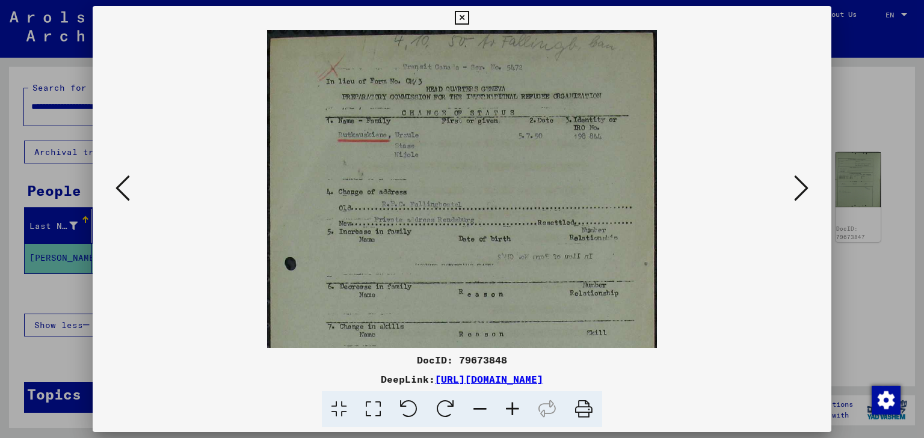
click at [9, 177] on div at bounding box center [462, 219] width 924 height 438
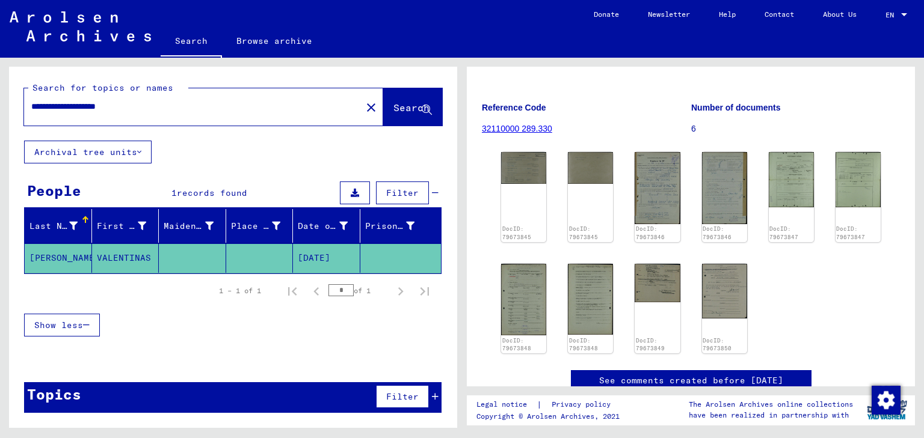
drag, startPoint x: 132, startPoint y: 102, endPoint x: 22, endPoint y: 104, distance: 110.1
click at [22, 104] on div "**********" at bounding box center [233, 104] width 448 height 74
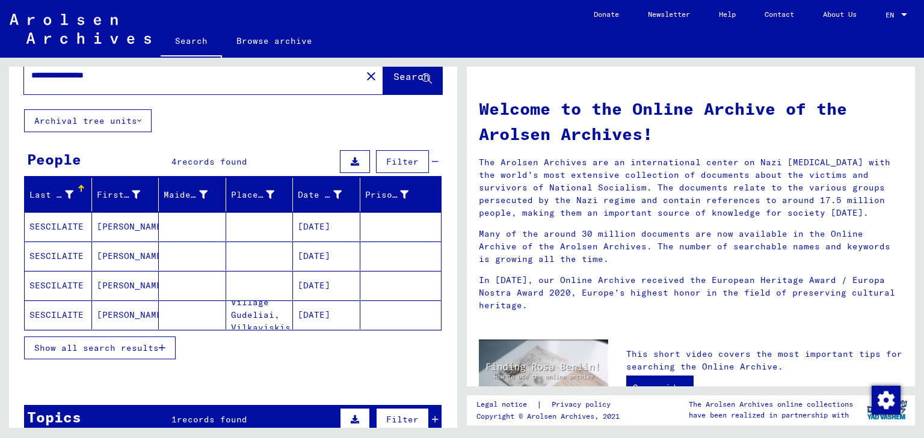
scroll to position [48, 0]
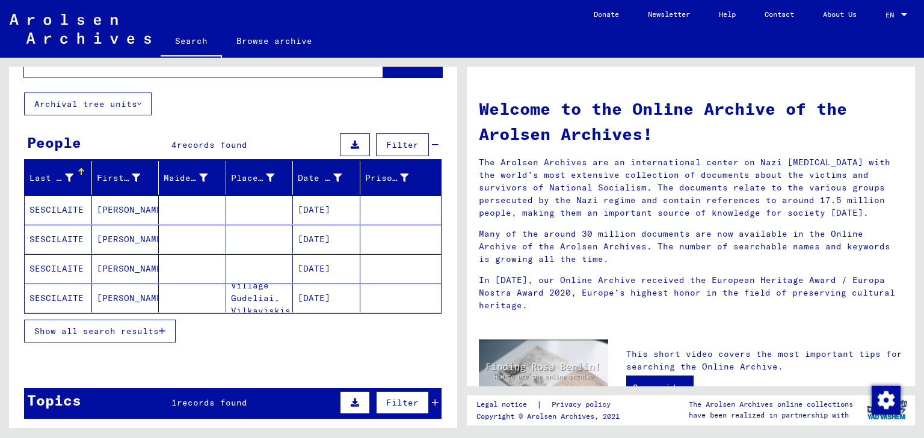
click at [152, 326] on span "Show all search results" at bounding box center [96, 331] width 124 height 11
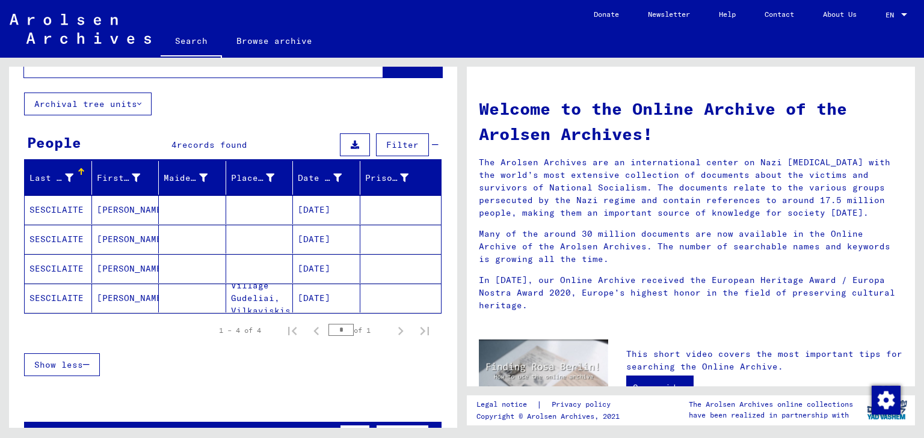
click at [284, 204] on mat-cell at bounding box center [259, 209] width 67 height 29
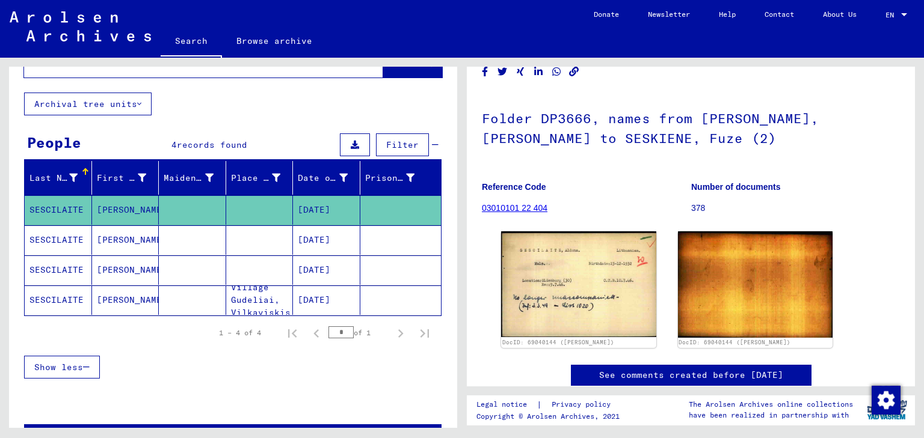
scroll to position [48, 0]
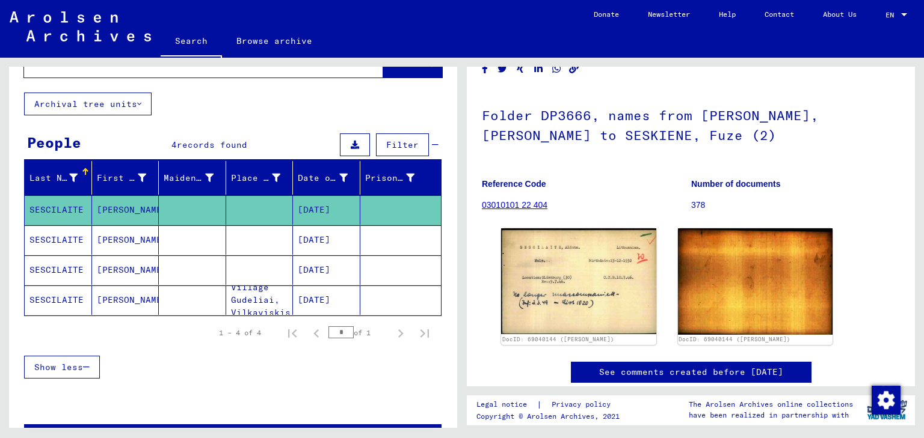
click at [284, 236] on mat-cell at bounding box center [259, 240] width 67 height 29
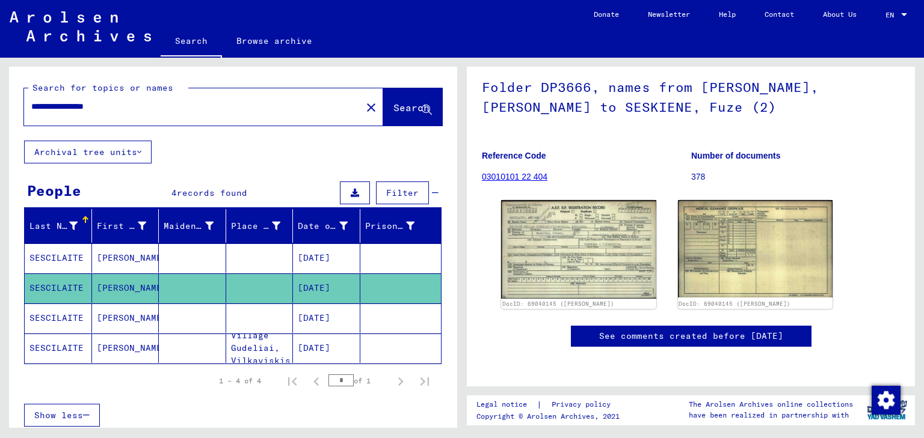
click at [31, 108] on input "**********" at bounding box center [192, 106] width 323 height 13
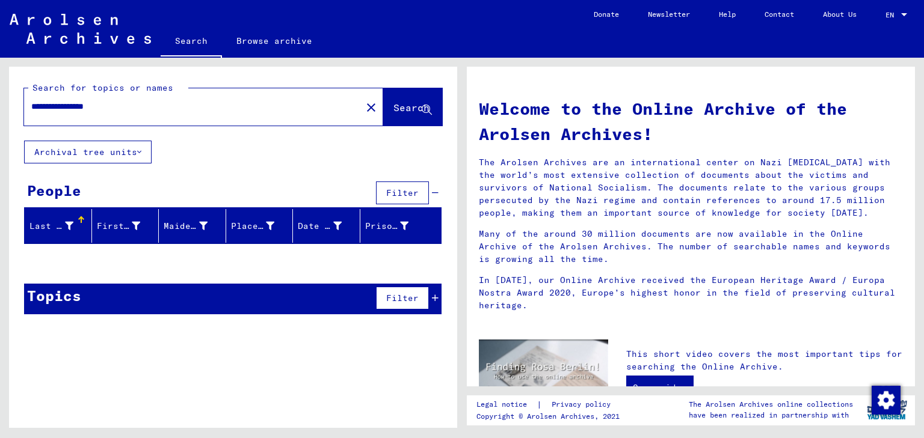
drag, startPoint x: 87, startPoint y: 106, endPoint x: 173, endPoint y: 101, distance: 86.1
click at [173, 101] on input "**********" at bounding box center [189, 106] width 316 height 13
click at [36, 103] on input "**********" at bounding box center [189, 106] width 316 height 13
type input "**********"
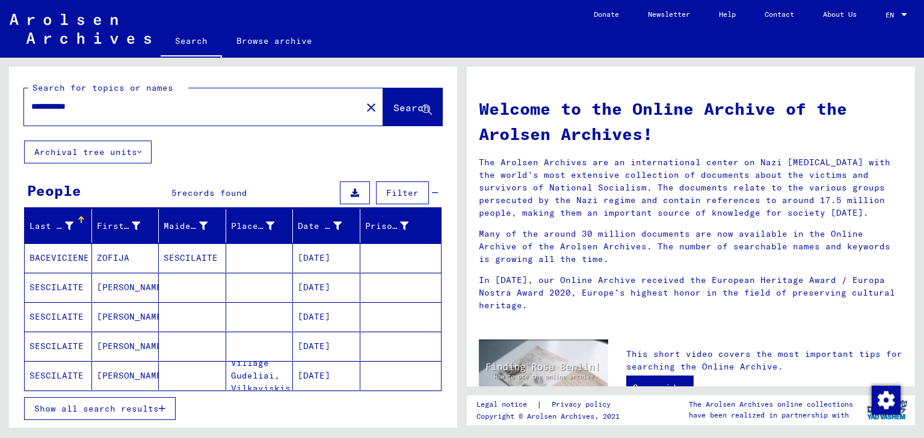
scroll to position [48, 0]
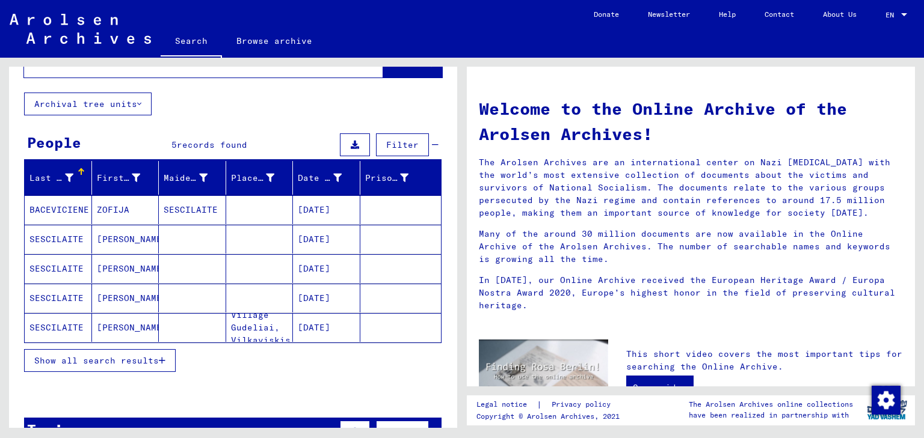
click at [134, 361] on span "Show all search results" at bounding box center [96, 360] width 124 height 11
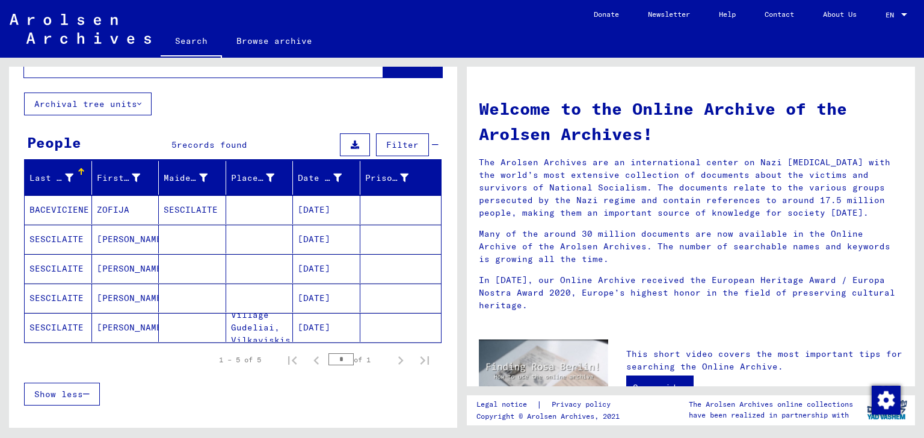
click at [331, 274] on mat-cell "[DATE]" at bounding box center [326, 268] width 67 height 29
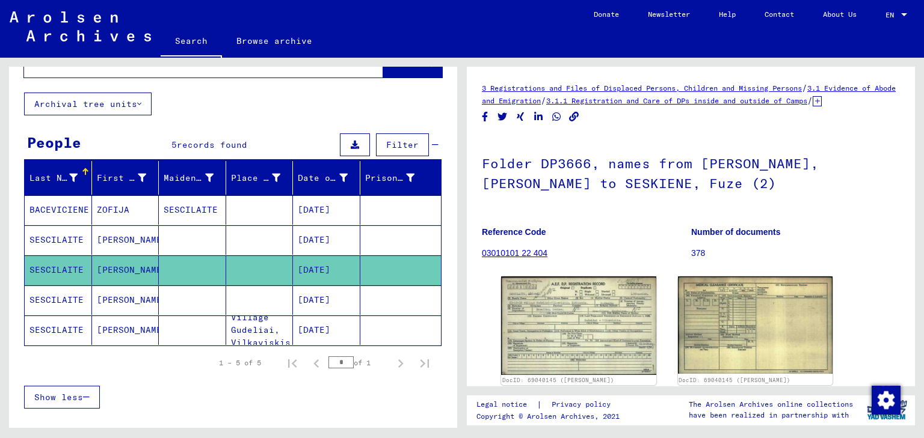
click at [330, 303] on mat-cell "[DATE]" at bounding box center [326, 300] width 67 height 29
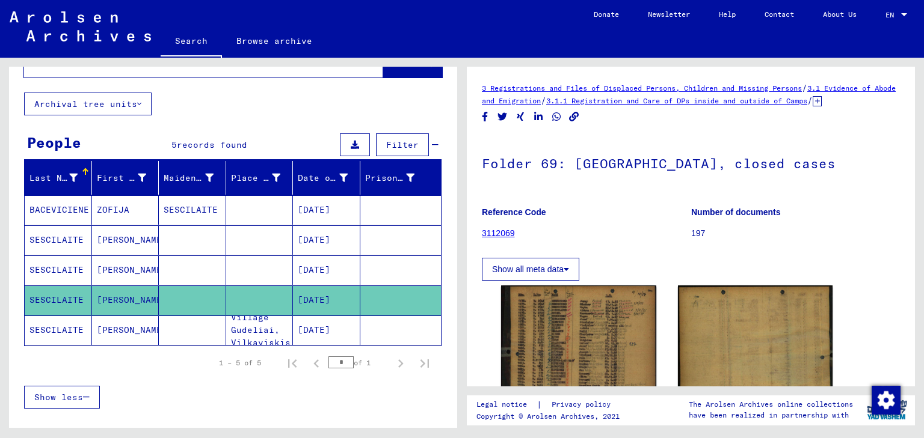
click at [329, 274] on mat-cell "[DATE]" at bounding box center [326, 270] width 67 height 29
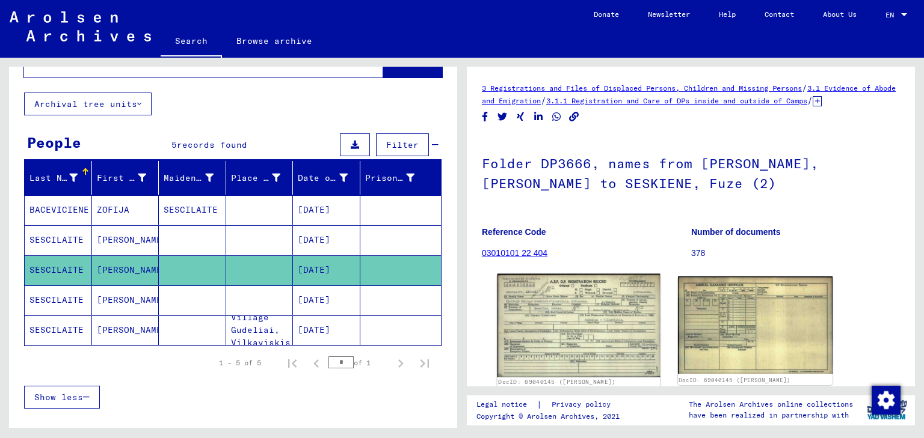
click at [558, 337] on img at bounding box center [578, 325] width 162 height 103
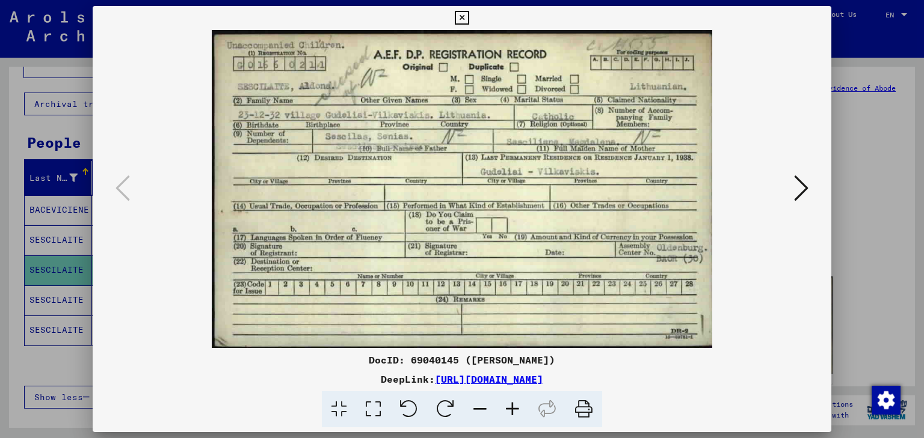
click at [799, 188] on icon at bounding box center [801, 188] width 14 height 29
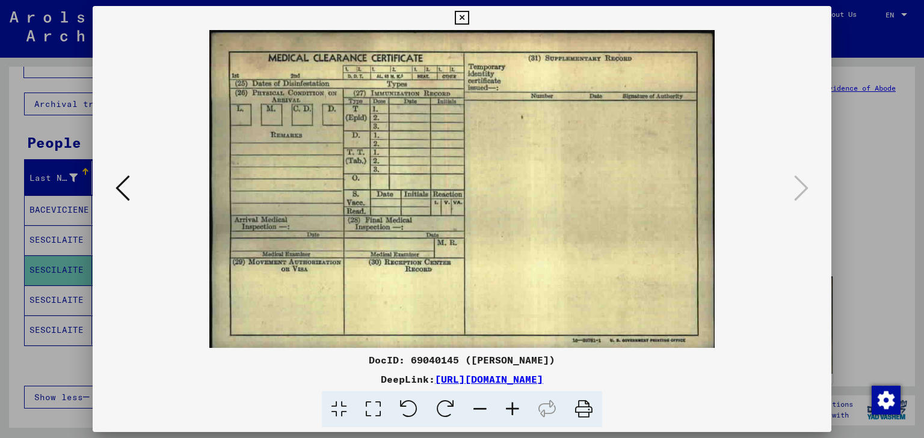
click at [110, 191] on div at bounding box center [462, 189] width 739 height 318
click at [119, 189] on icon at bounding box center [122, 188] width 14 height 29
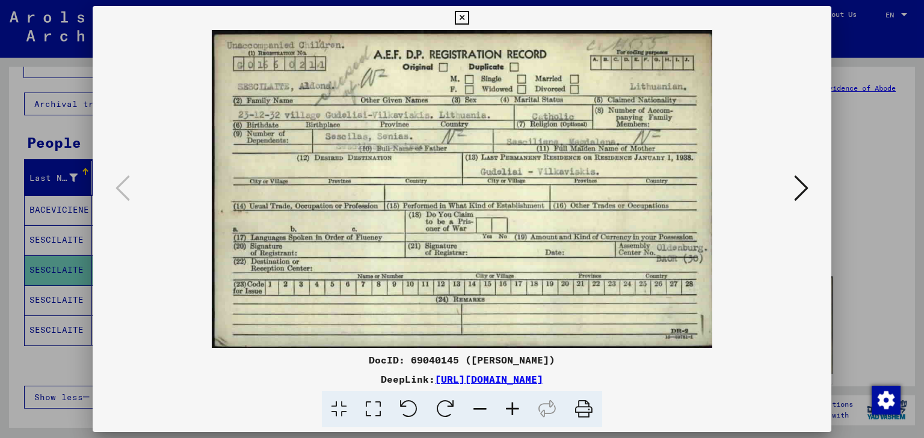
drag, startPoint x: 583, startPoint y: 416, endPoint x: 715, endPoint y: 378, distance: 137.8
click at [583, 416] on icon at bounding box center [583, 410] width 37 height 37
click at [457, 17] on icon at bounding box center [462, 18] width 14 height 14
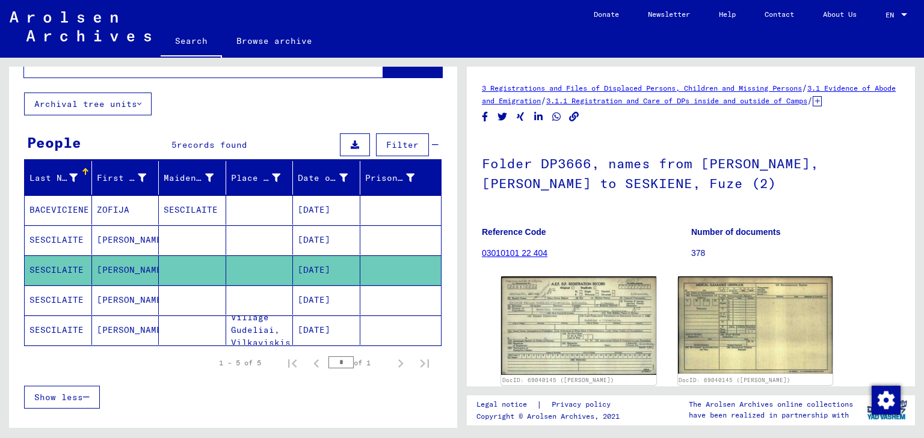
click at [348, 233] on mat-cell "[DATE]" at bounding box center [326, 240] width 67 height 29
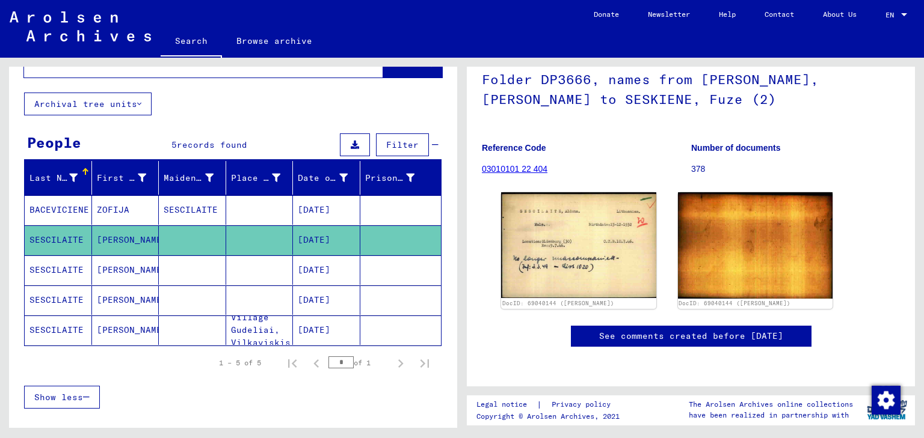
scroll to position [96, 0]
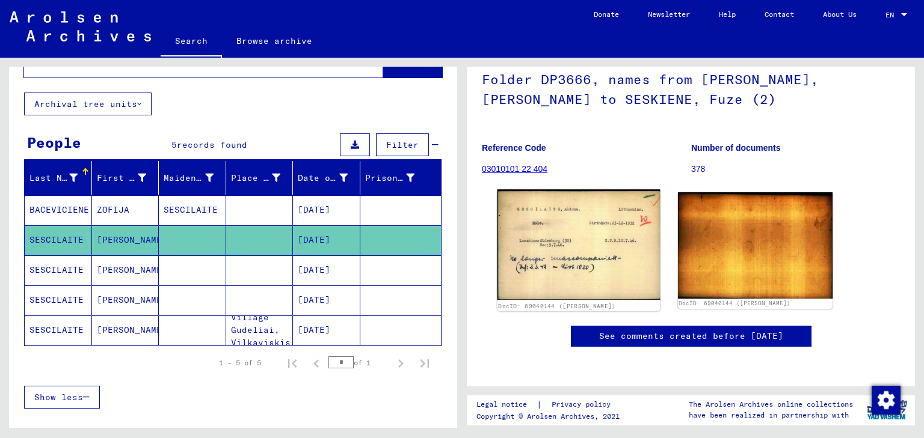
click at [591, 229] on img at bounding box center [578, 244] width 162 height 111
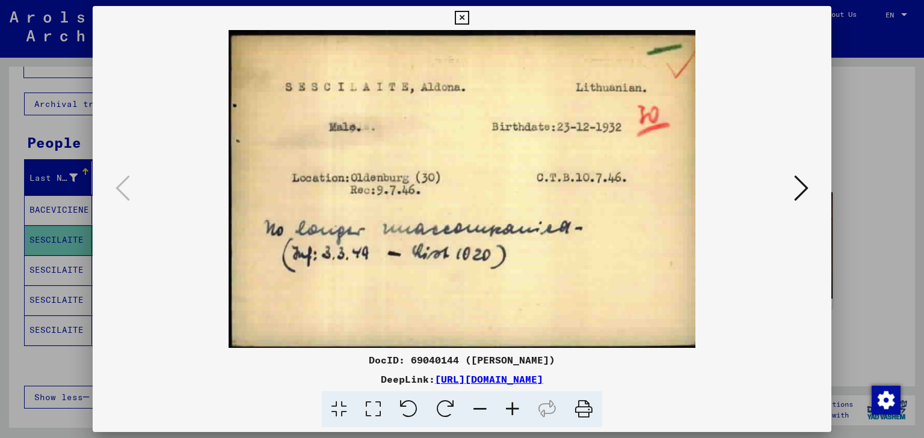
click at [848, 120] on div at bounding box center [462, 219] width 924 height 438
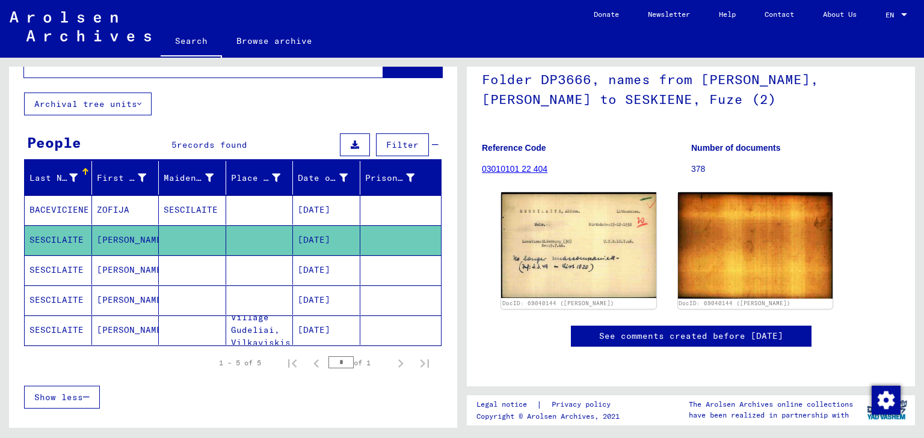
click at [316, 212] on mat-cell "[DATE]" at bounding box center [326, 209] width 67 height 29
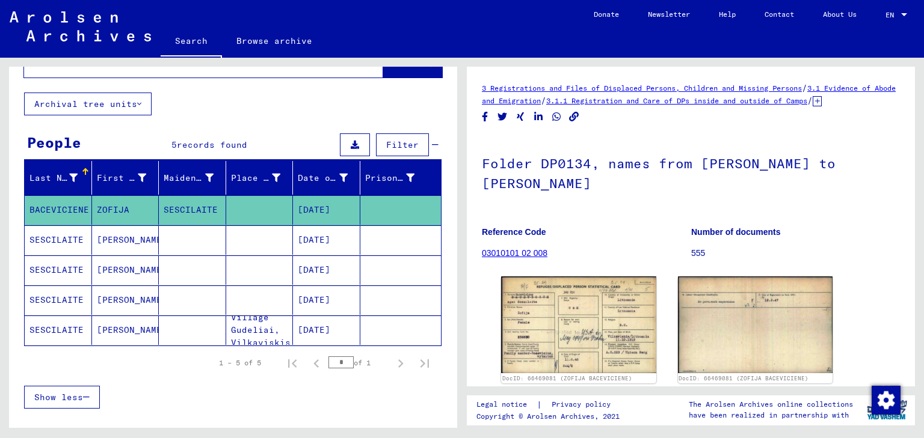
click at [320, 269] on mat-cell "[DATE]" at bounding box center [326, 270] width 67 height 29
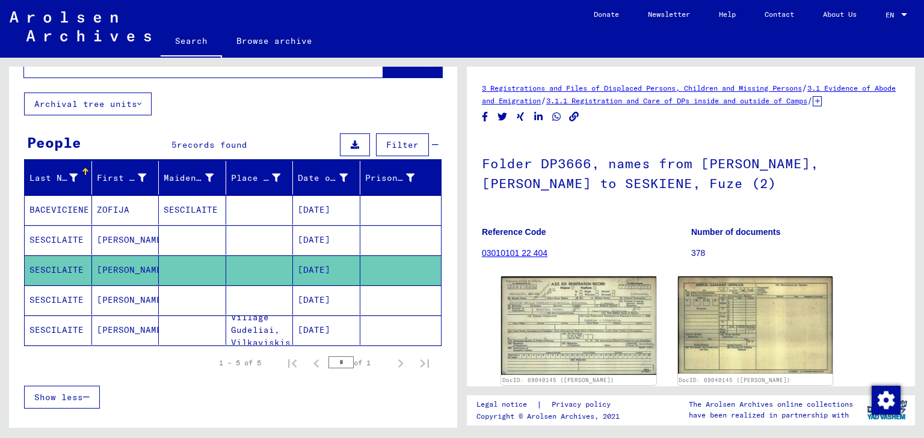
click at [321, 300] on mat-cell "[DATE]" at bounding box center [326, 300] width 67 height 29
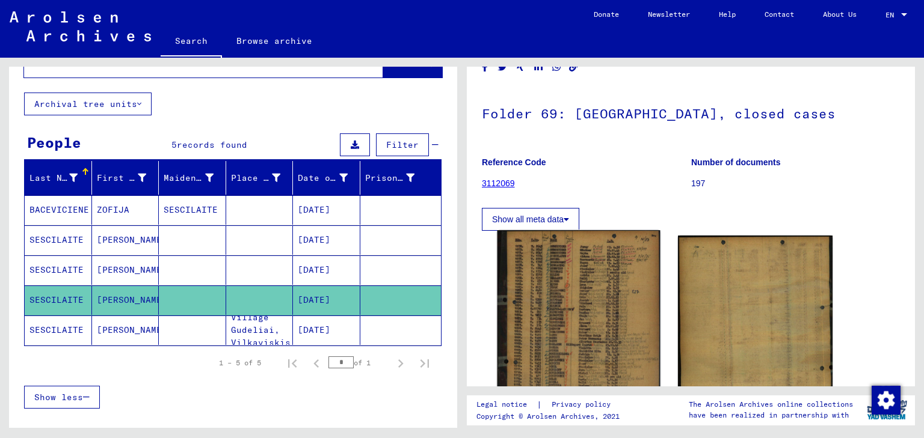
scroll to position [96, 0]
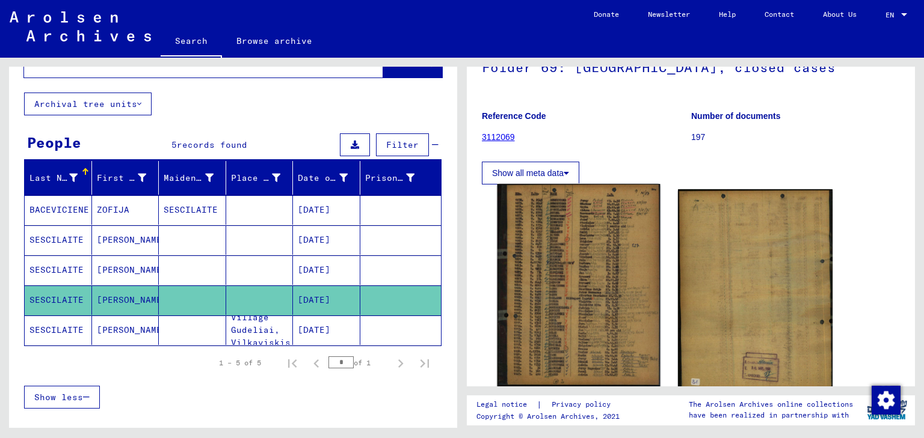
click at [580, 286] on img at bounding box center [578, 285] width 162 height 203
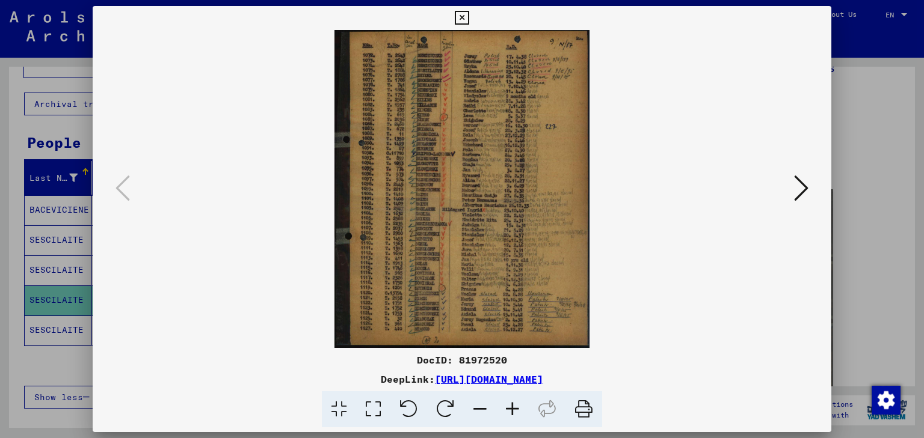
click at [454, 17] on button at bounding box center [461, 18] width 21 height 24
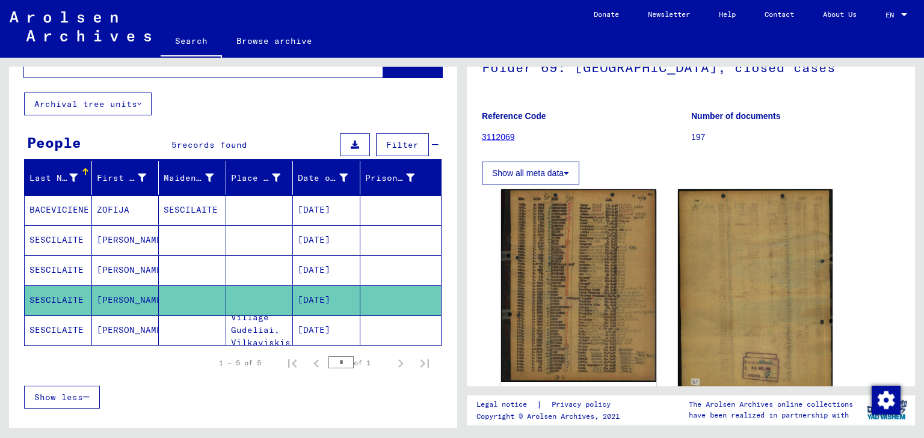
click at [342, 330] on mat-cell "[DATE]" at bounding box center [326, 330] width 67 height 29
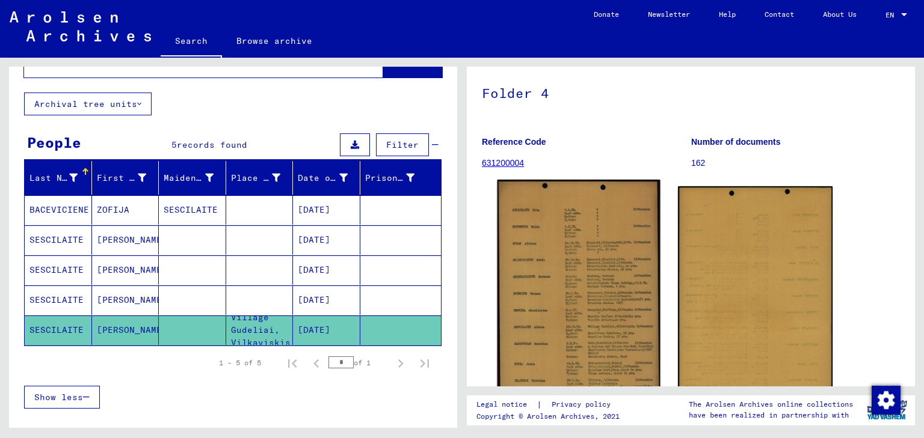
scroll to position [96, 0]
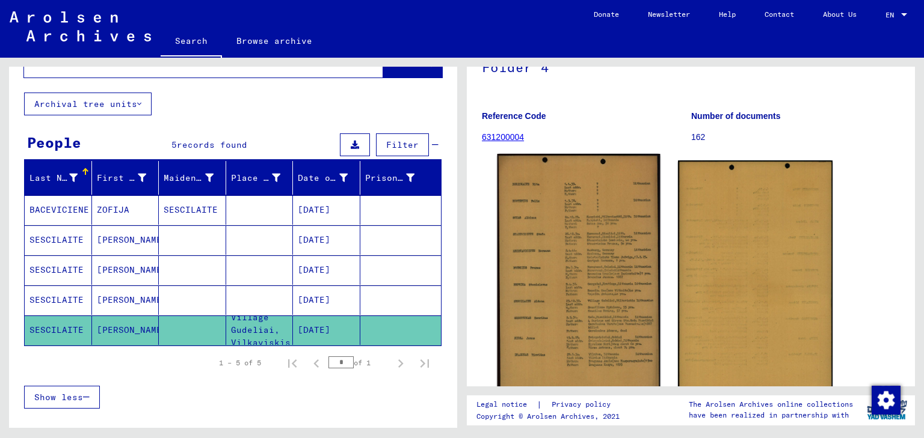
click at [595, 282] on img at bounding box center [578, 286] width 162 height 264
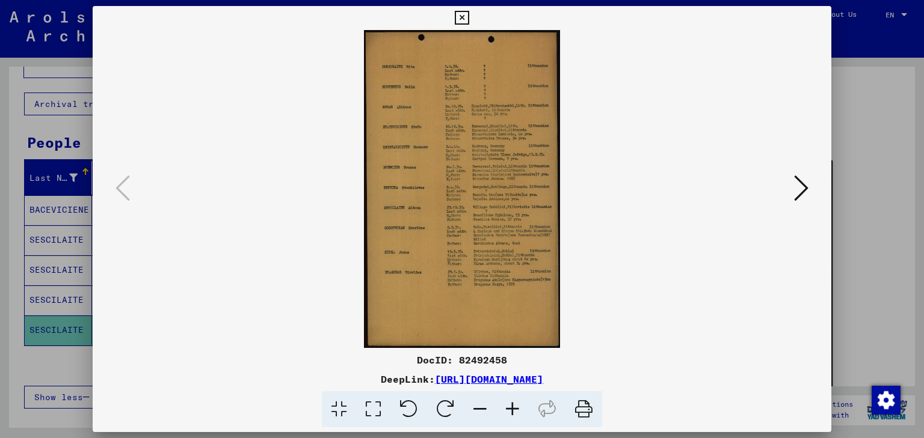
click at [511, 411] on icon at bounding box center [512, 410] width 32 height 37
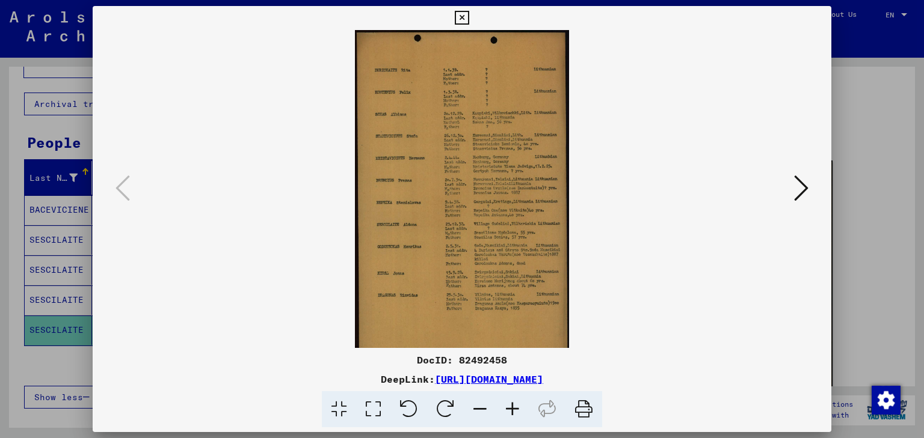
click at [511, 411] on icon at bounding box center [512, 410] width 32 height 37
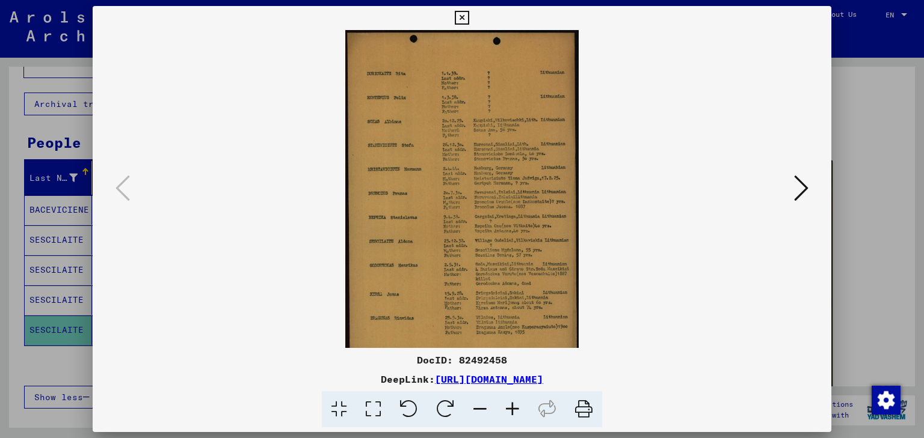
click at [511, 411] on icon at bounding box center [512, 410] width 32 height 37
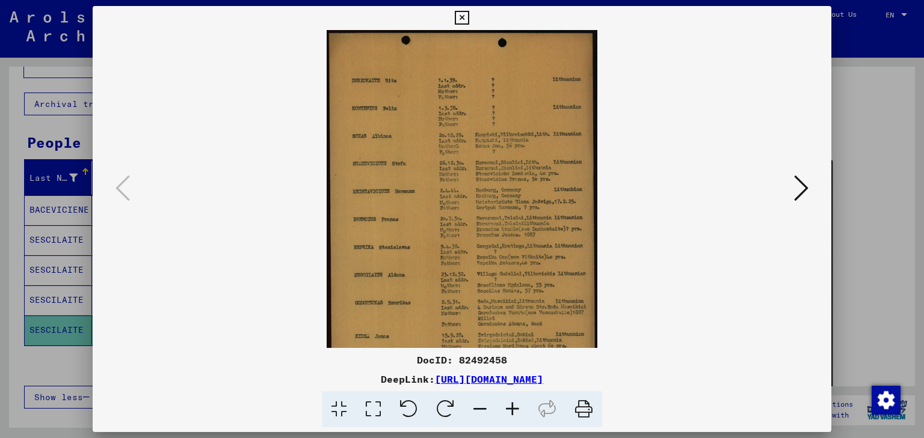
click at [511, 411] on icon at bounding box center [512, 410] width 32 height 37
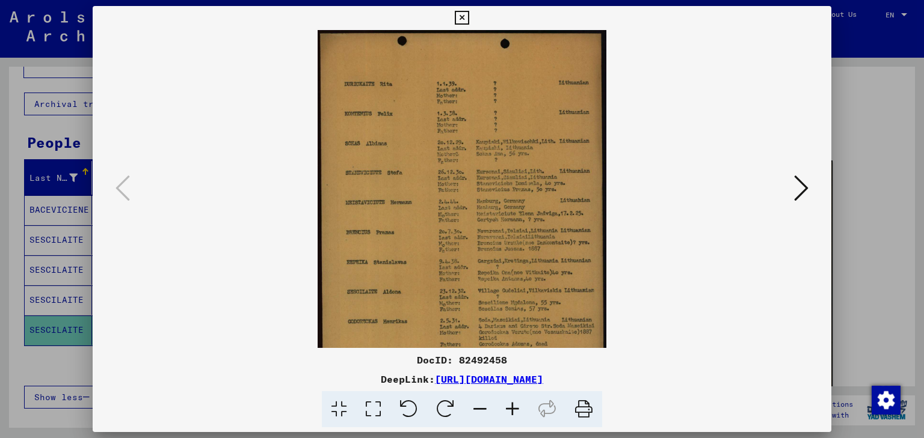
click at [511, 411] on icon at bounding box center [512, 410] width 32 height 37
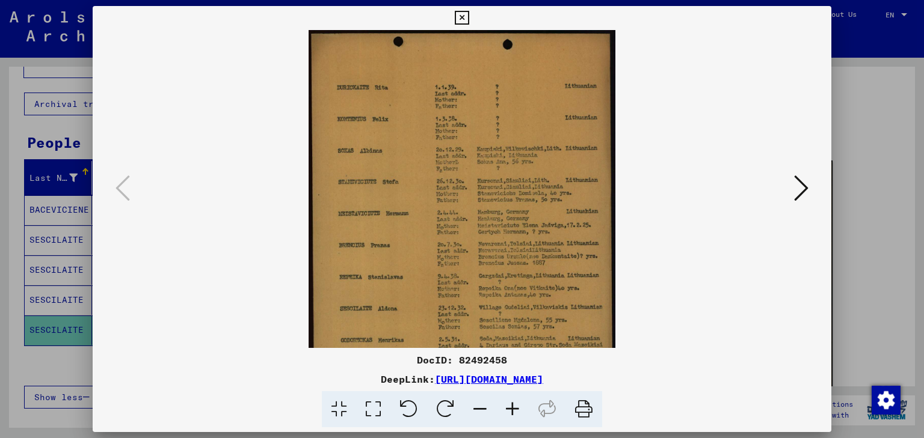
click at [511, 411] on icon at bounding box center [512, 410] width 32 height 37
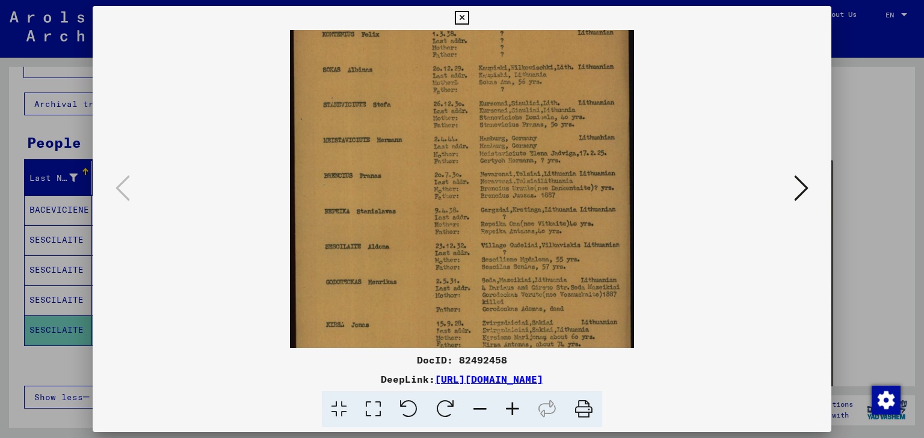
scroll to position [120, 0]
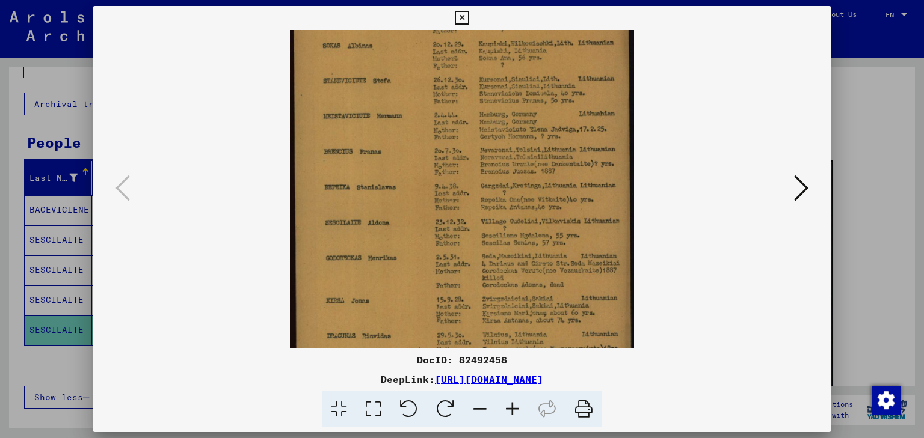
drag, startPoint x: 507, startPoint y: 313, endPoint x: 503, endPoint y: 194, distance: 118.5
click at [503, 194] on img at bounding box center [462, 189] width 345 height 559
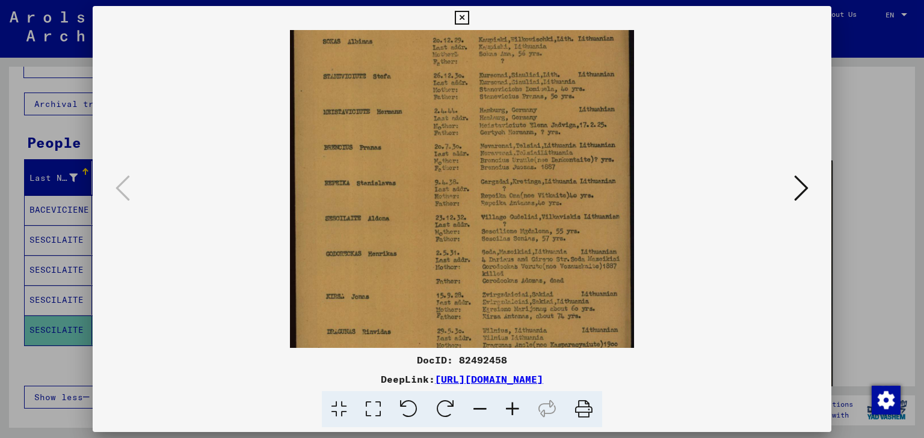
scroll to position [125, 0]
drag, startPoint x: 525, startPoint y: 199, endPoint x: 533, endPoint y: 195, distance: 9.2
click at [533, 195] on img at bounding box center [462, 184] width 345 height 559
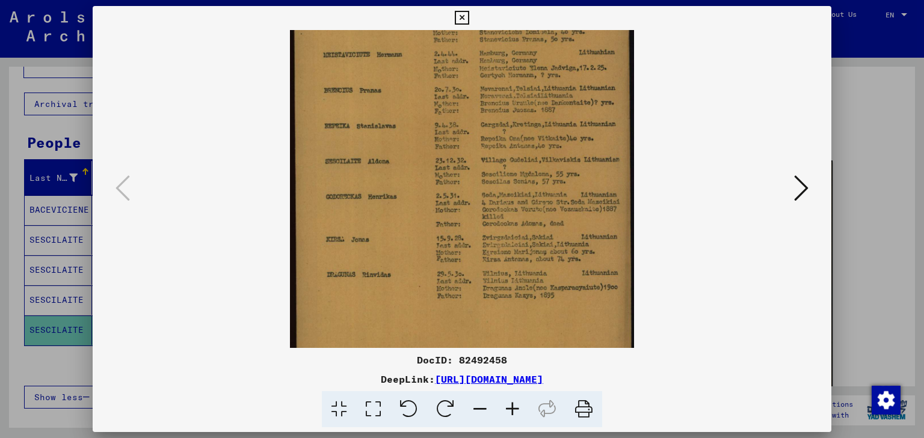
scroll to position [221, 0]
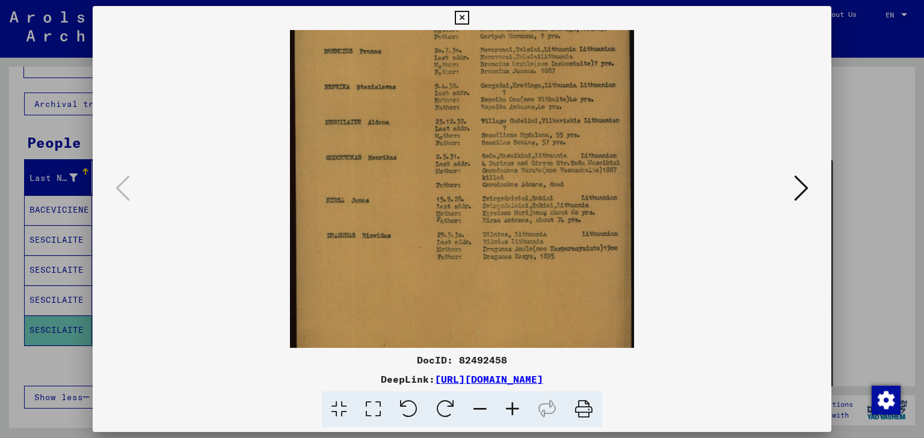
drag, startPoint x: 489, startPoint y: 158, endPoint x: 455, endPoint y: 19, distance: 143.0
click at [473, 147] on img at bounding box center [462, 89] width 345 height 559
click at [463, 20] on icon at bounding box center [462, 18] width 14 height 14
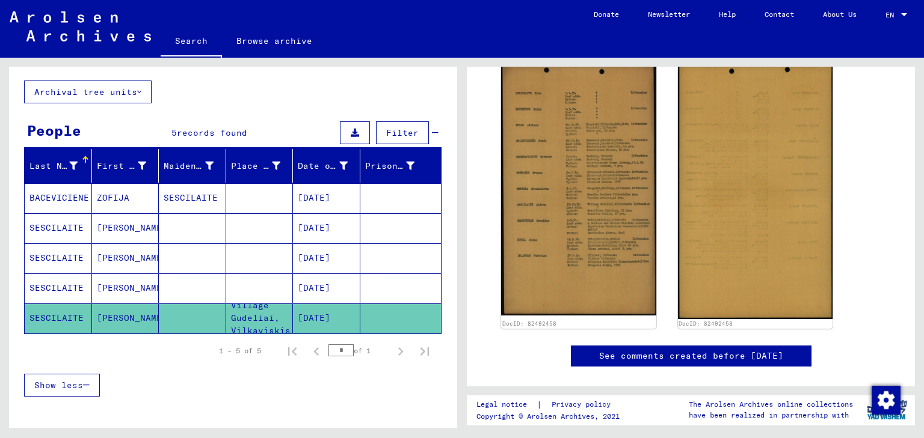
scroll to position [192, 0]
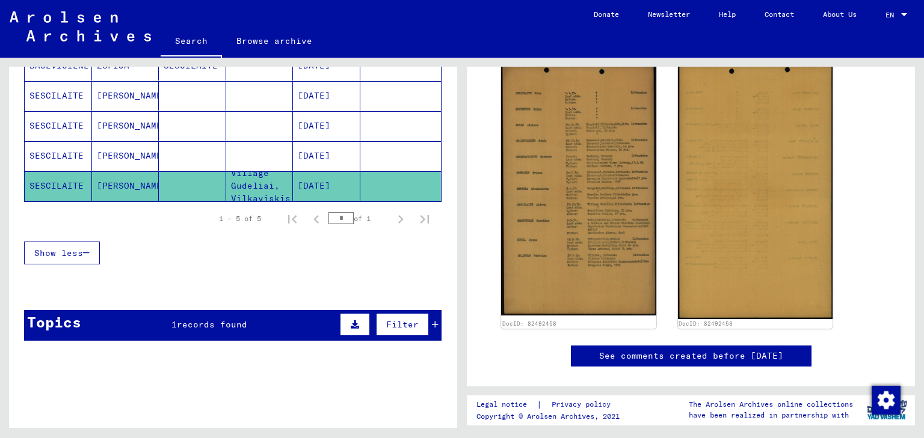
click at [328, 157] on mat-cell "[DATE]" at bounding box center [326, 155] width 67 height 29
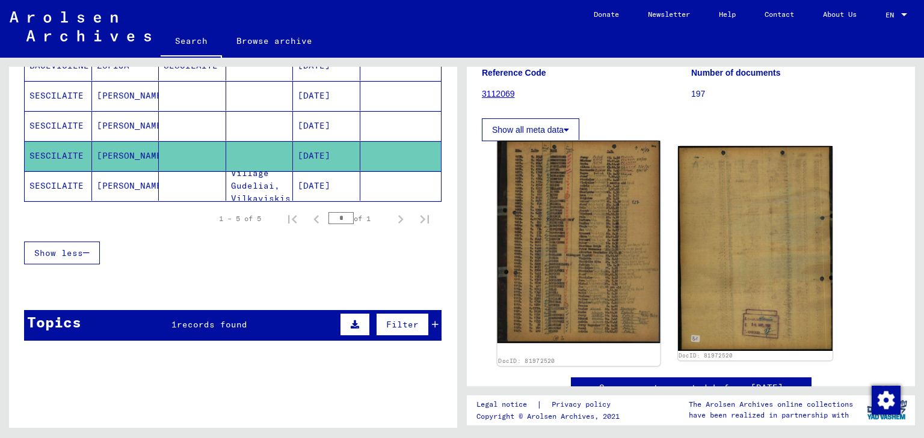
scroll to position [144, 0]
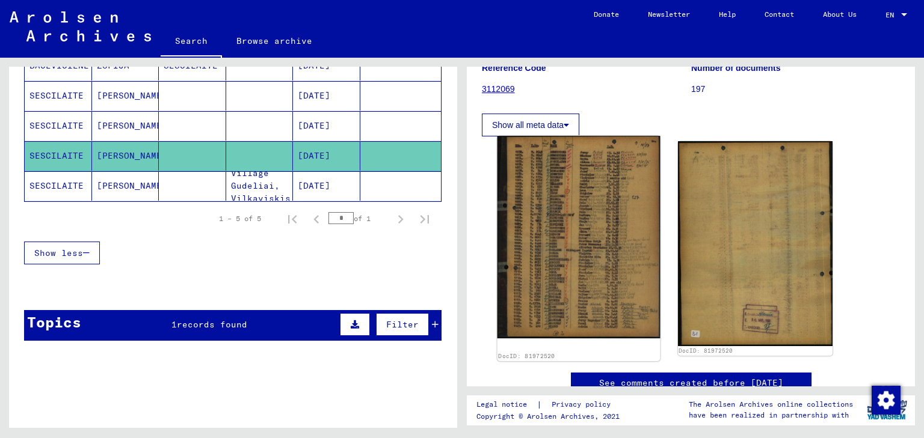
click at [604, 259] on img at bounding box center [578, 237] width 162 height 203
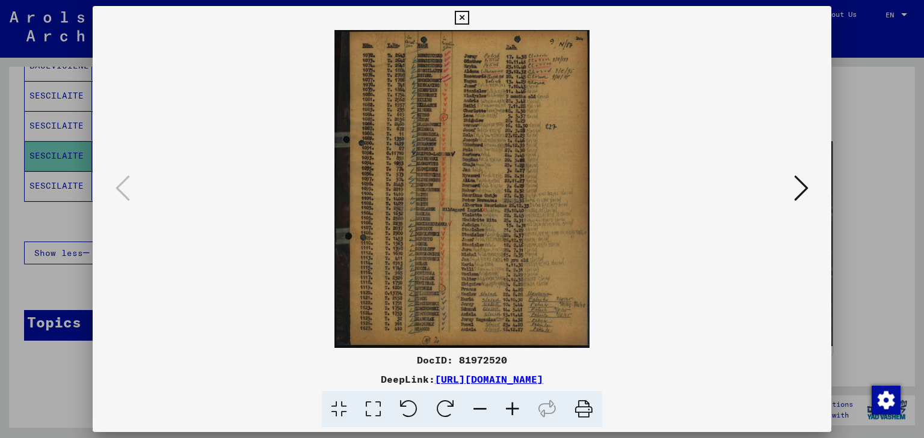
click at [511, 405] on icon at bounding box center [512, 410] width 32 height 37
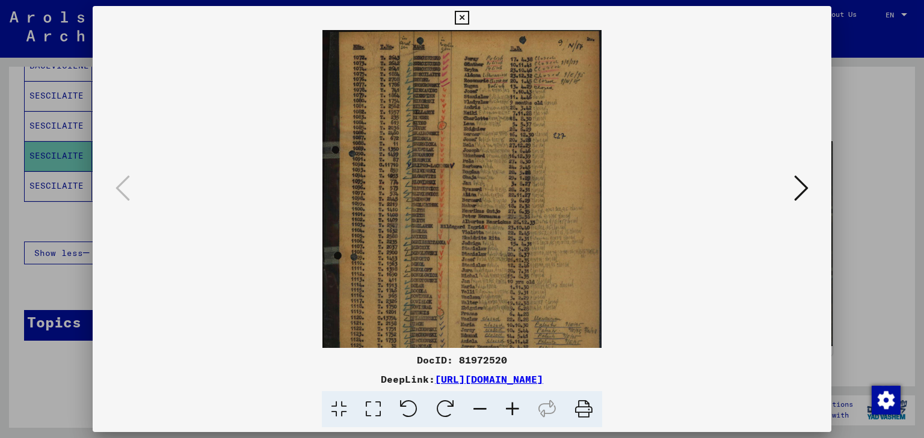
click at [511, 405] on icon at bounding box center [512, 410] width 32 height 37
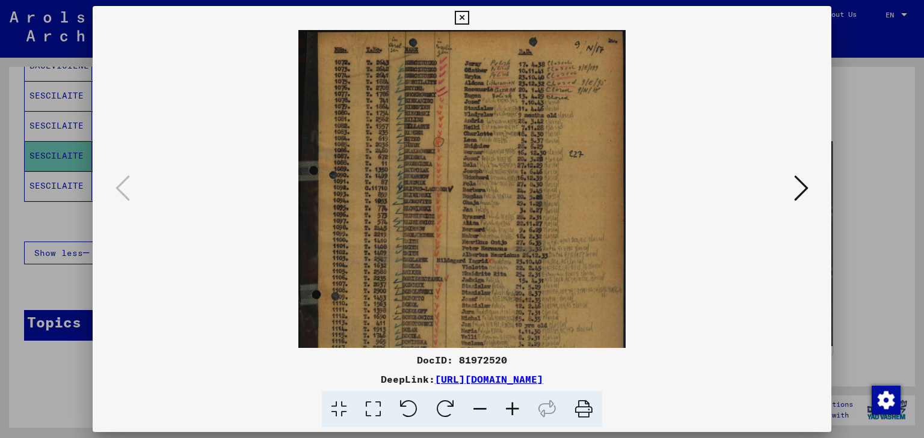
click at [511, 405] on icon at bounding box center [512, 410] width 32 height 37
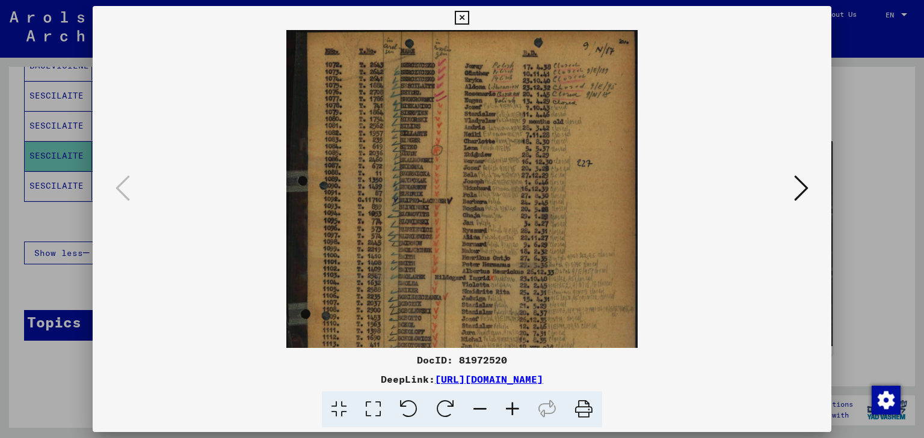
click at [511, 405] on icon at bounding box center [512, 410] width 32 height 37
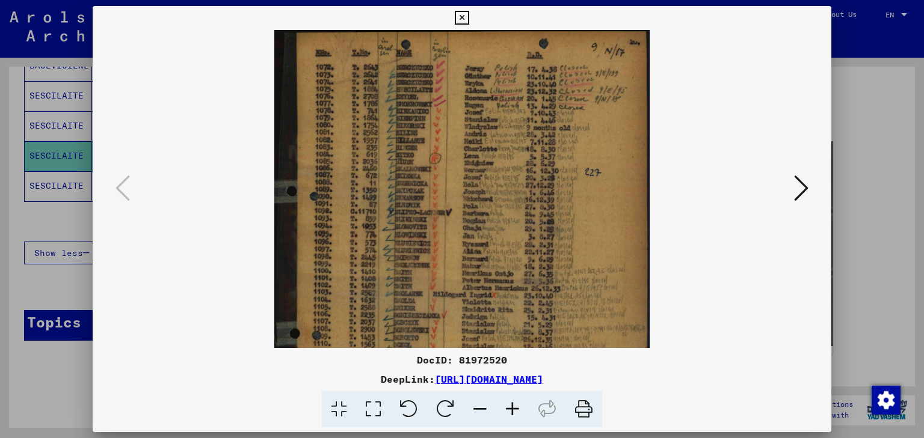
click at [511, 405] on icon at bounding box center [512, 410] width 32 height 37
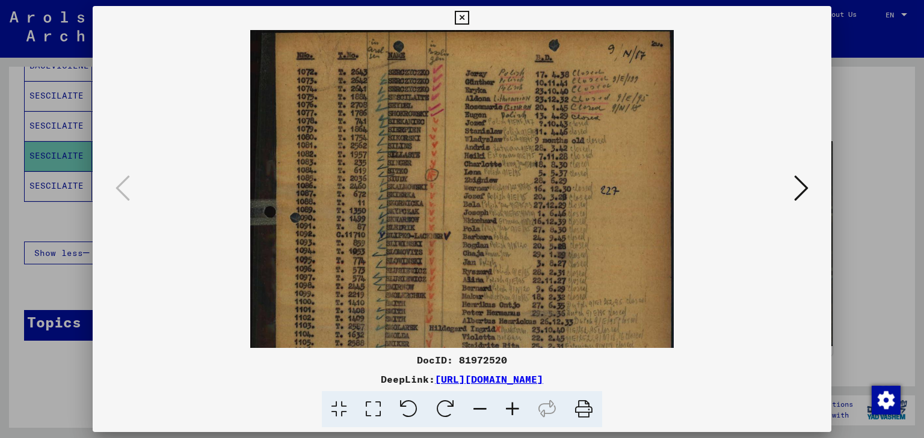
click at [511, 405] on icon at bounding box center [512, 410] width 32 height 37
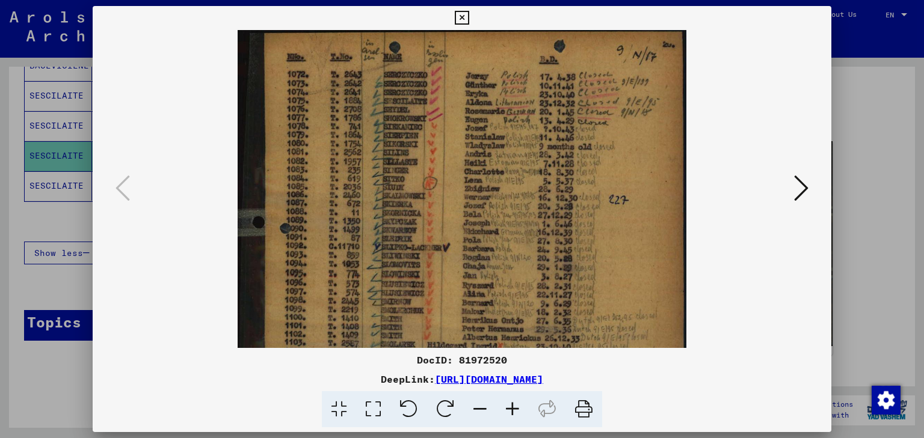
click at [511, 405] on icon at bounding box center [512, 410] width 32 height 37
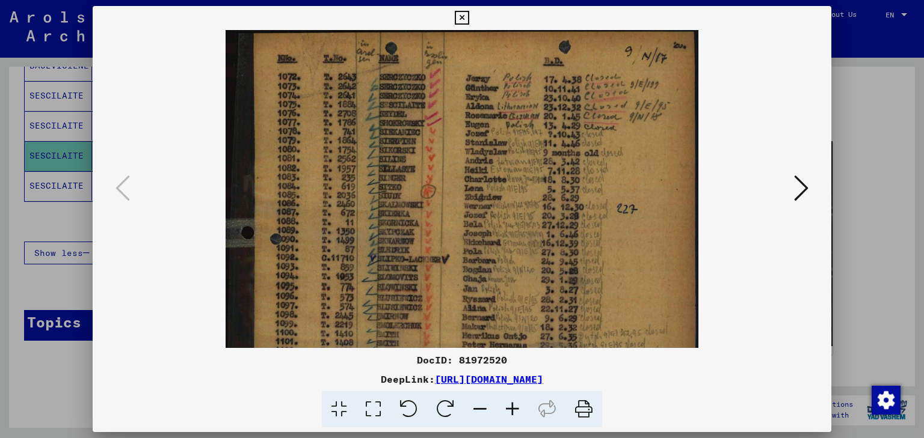
click at [511, 405] on icon at bounding box center [512, 410] width 32 height 37
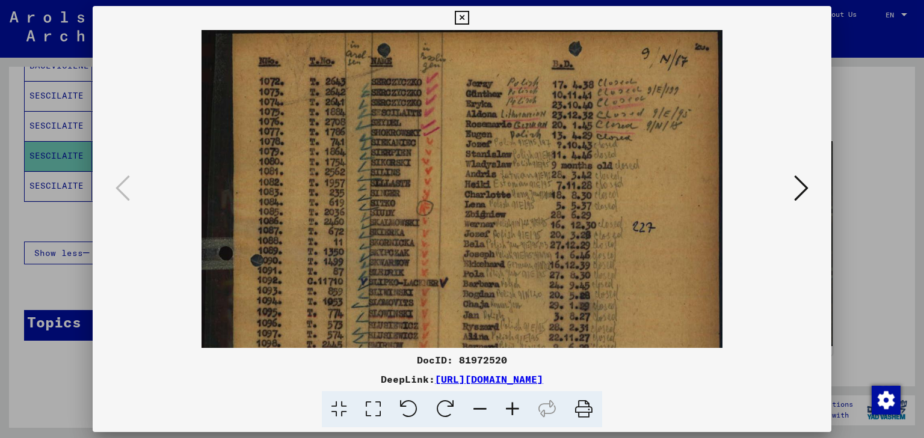
click at [511, 405] on icon at bounding box center [512, 410] width 32 height 37
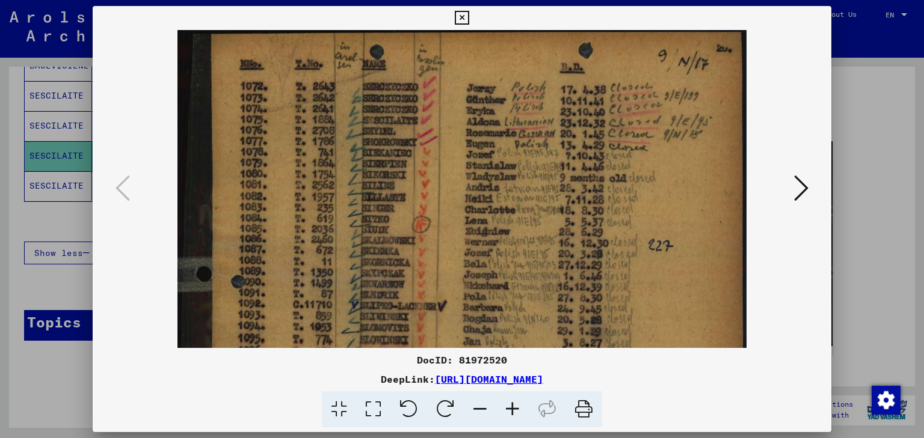
click at [511, 405] on icon at bounding box center [512, 410] width 32 height 37
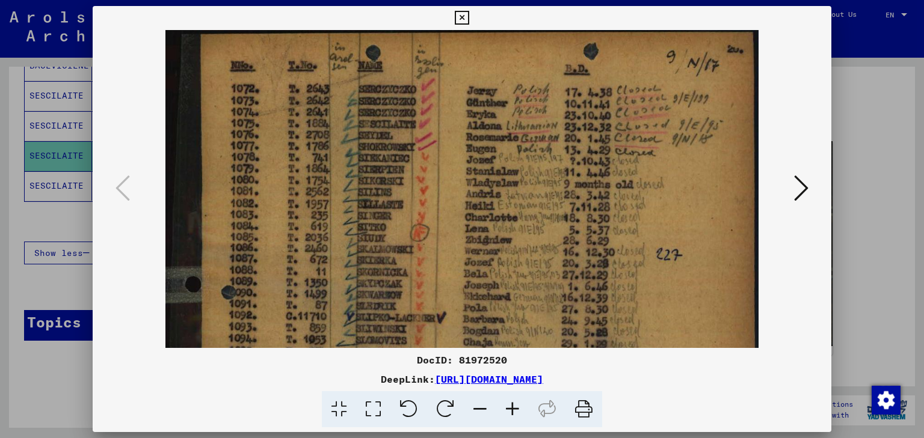
click at [511, 405] on icon at bounding box center [512, 410] width 32 height 37
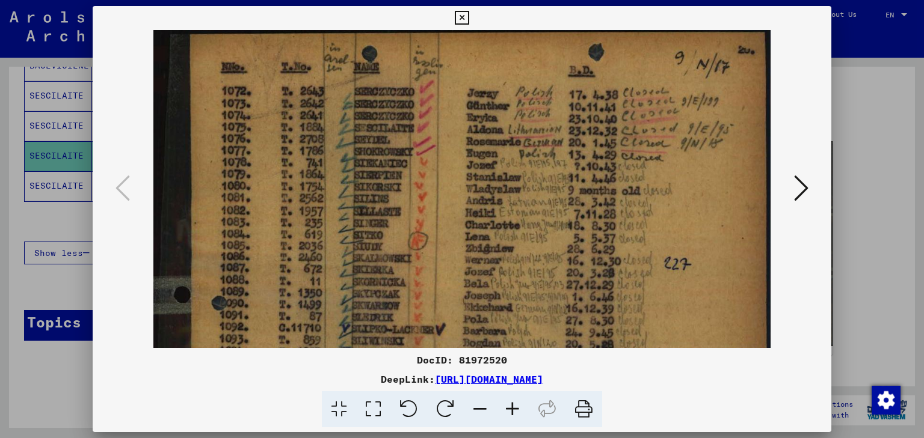
click at [459, 17] on icon at bounding box center [462, 18] width 14 height 14
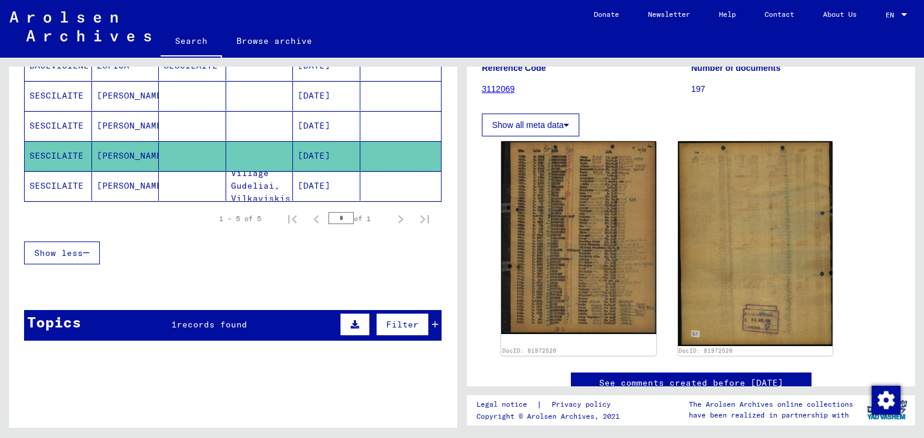
click at [293, 128] on mat-cell "[DATE]" at bounding box center [326, 125] width 67 height 29
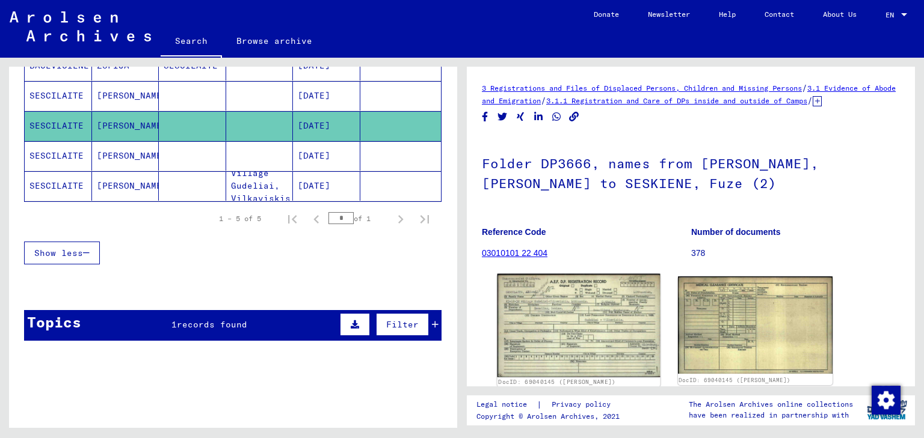
click at [624, 342] on img at bounding box center [578, 325] width 162 height 103
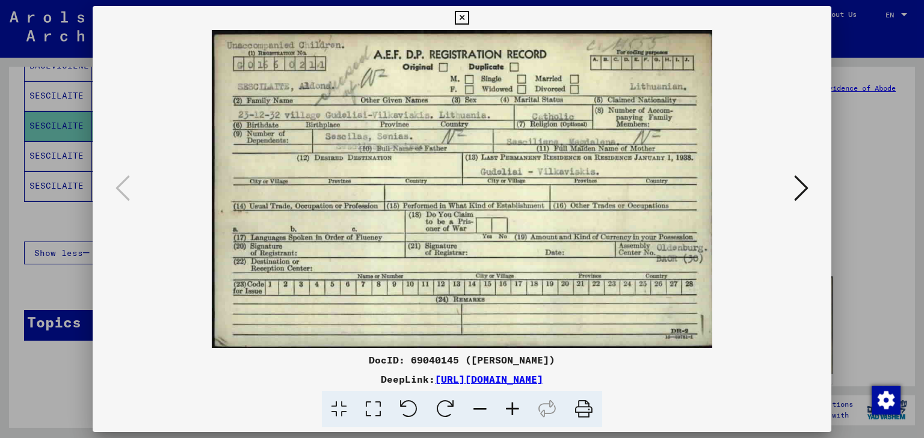
click at [460, 17] on icon at bounding box center [462, 18] width 14 height 14
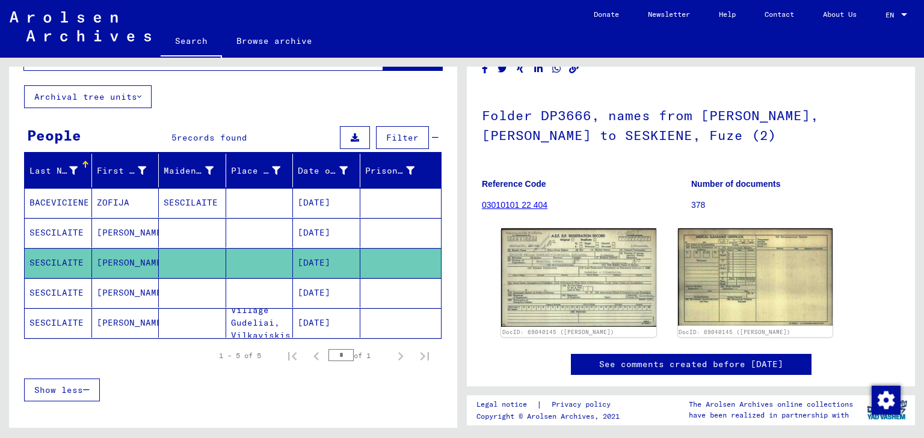
scroll to position [48, 0]
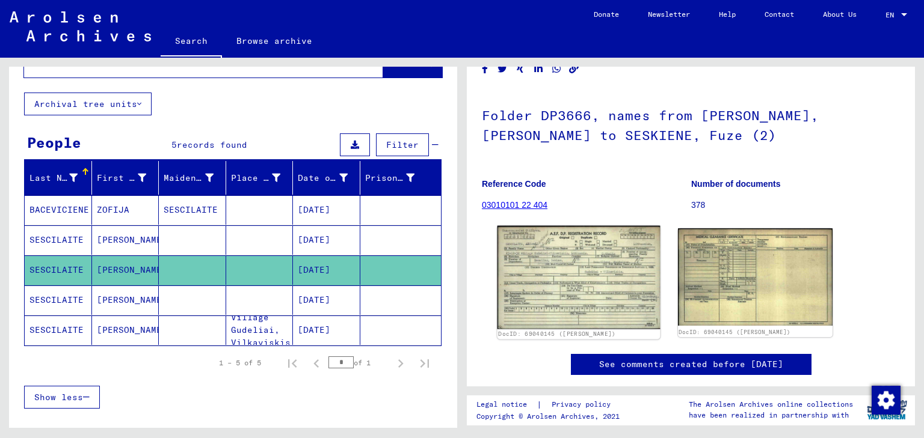
click at [625, 303] on img at bounding box center [578, 277] width 162 height 103
